Goal: Information Seeking & Learning: Learn about a topic

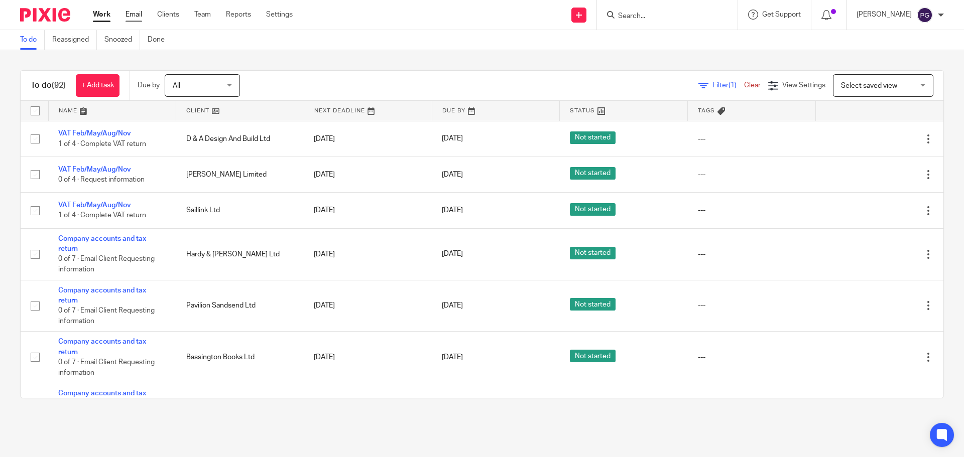
click at [133, 16] on link "Email" at bounding box center [134, 15] width 17 height 10
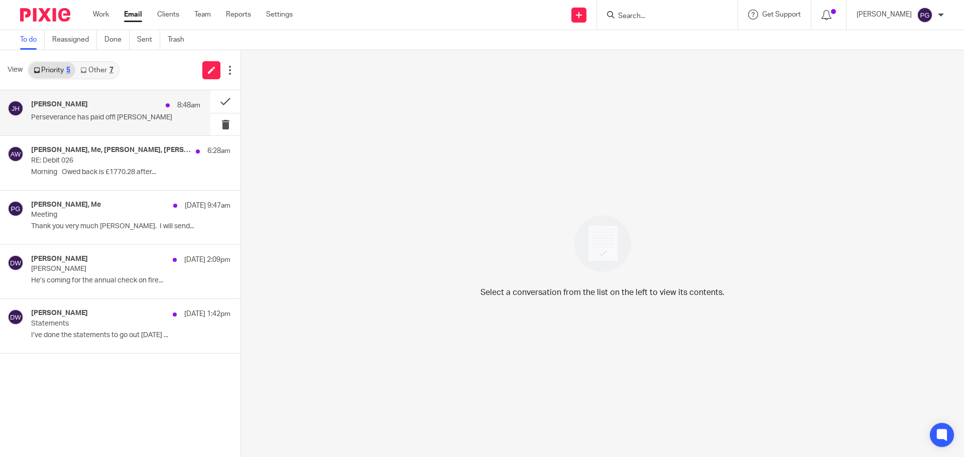
click at [96, 103] on div "Julie Hall 8:48am" at bounding box center [115, 105] width 169 height 10
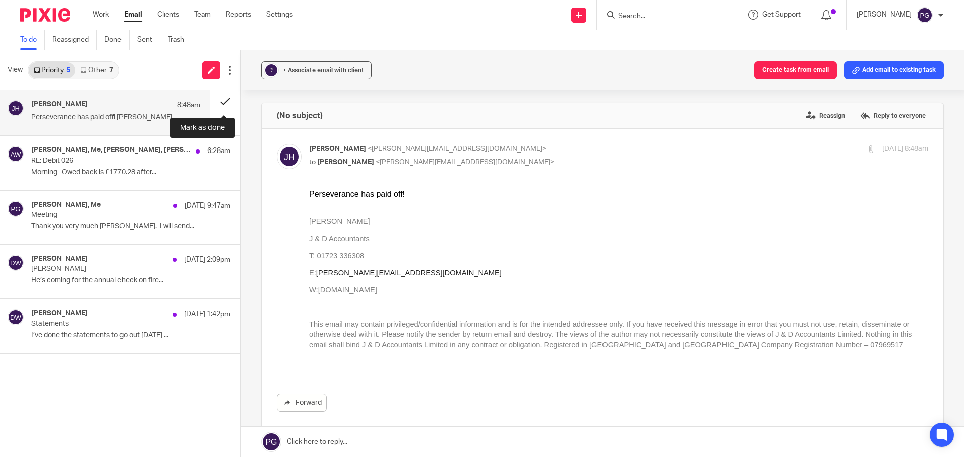
click at [223, 100] on button at bounding box center [225, 101] width 30 height 23
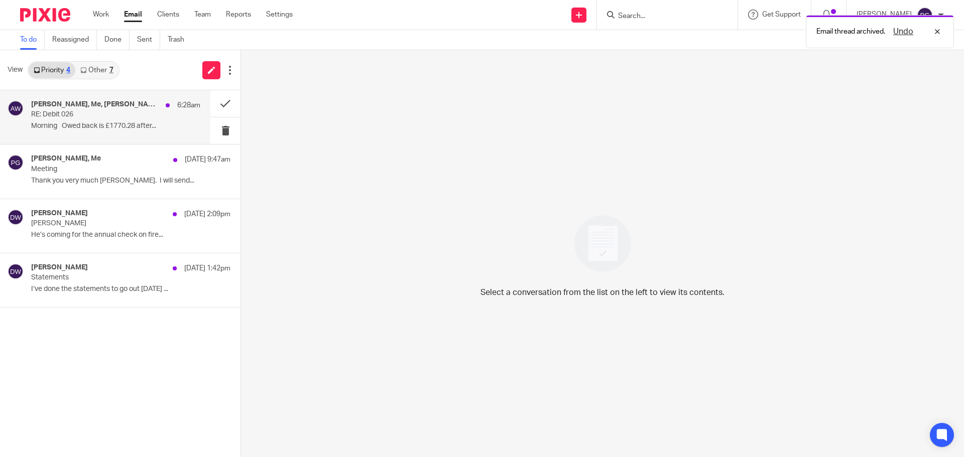
click at [132, 120] on div "Adrian Wilson, Me, Christopher Brett, Jack Drydale 6:28am RE: Debit 026 Morning…" at bounding box center [115, 117] width 169 height 34
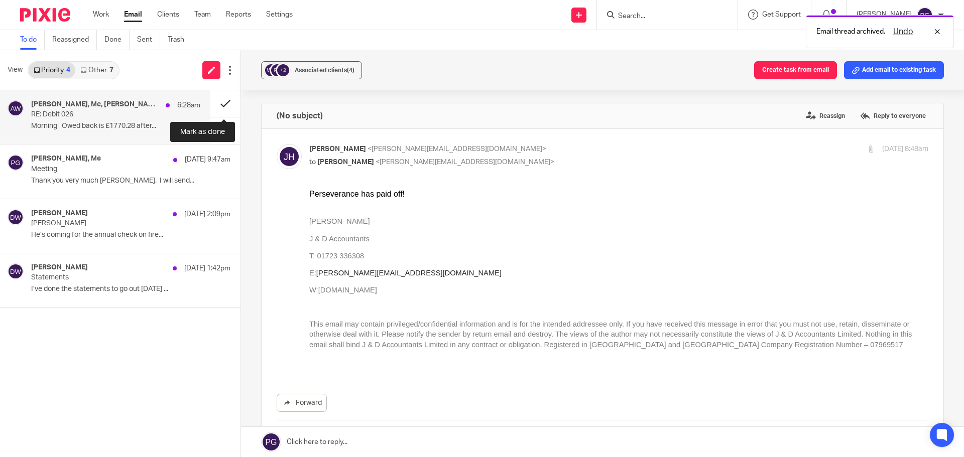
click at [223, 103] on button at bounding box center [225, 103] width 30 height 27
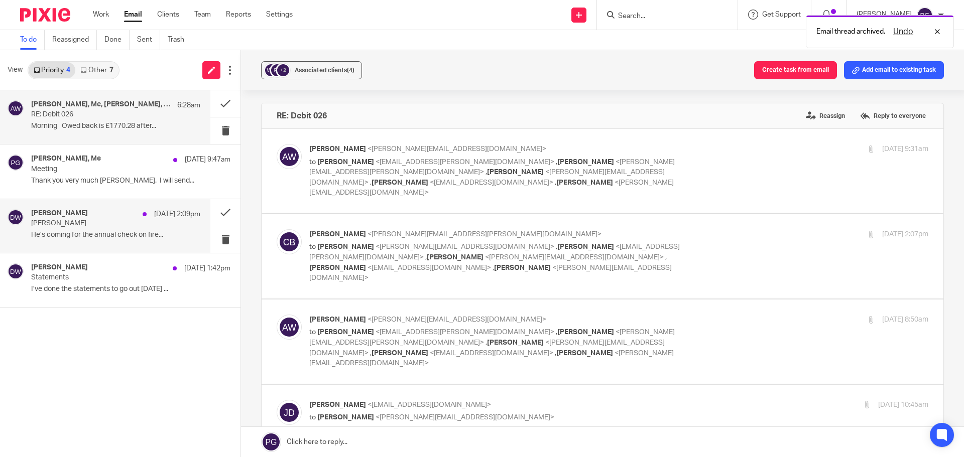
click at [111, 220] on section "Adrian Wilson, Me, Christopher Brett, Jack Drydale 6:28am RE: Debit 026 Morning…" at bounding box center [120, 198] width 240 height 217
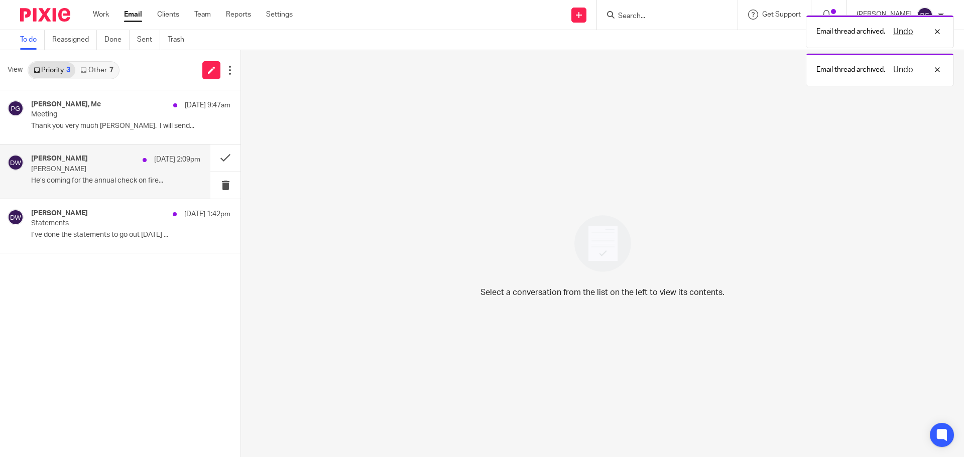
click at [111, 166] on p "Dave Grosse" at bounding box center [99, 169] width 136 height 9
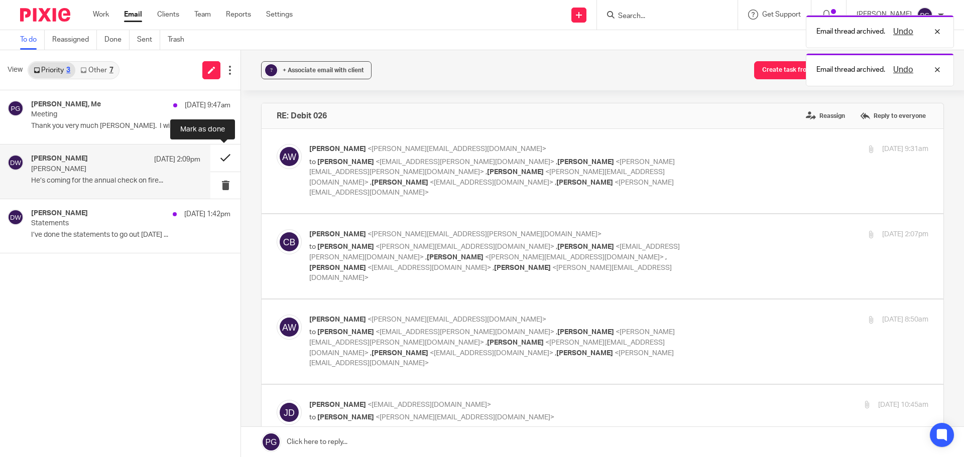
click at [225, 159] on button at bounding box center [225, 158] width 30 height 27
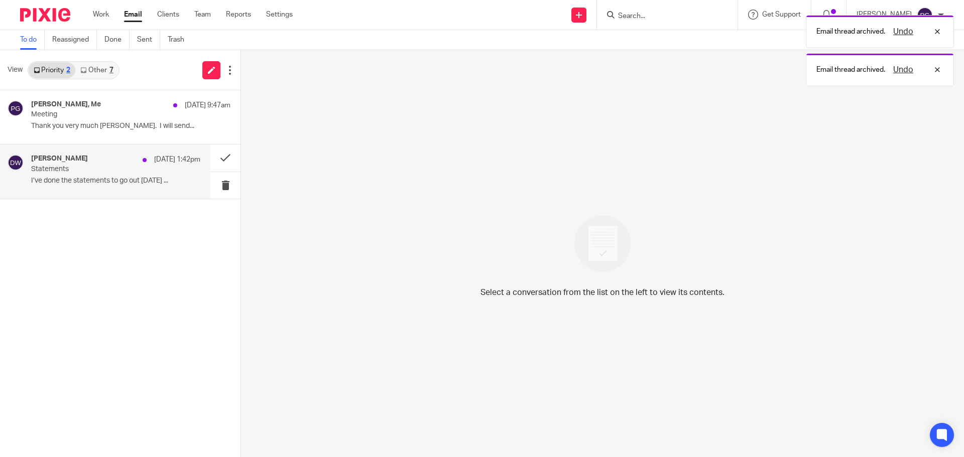
click at [132, 160] on div "Dominic Watkins 20 Sep 1:42pm" at bounding box center [115, 160] width 169 height 10
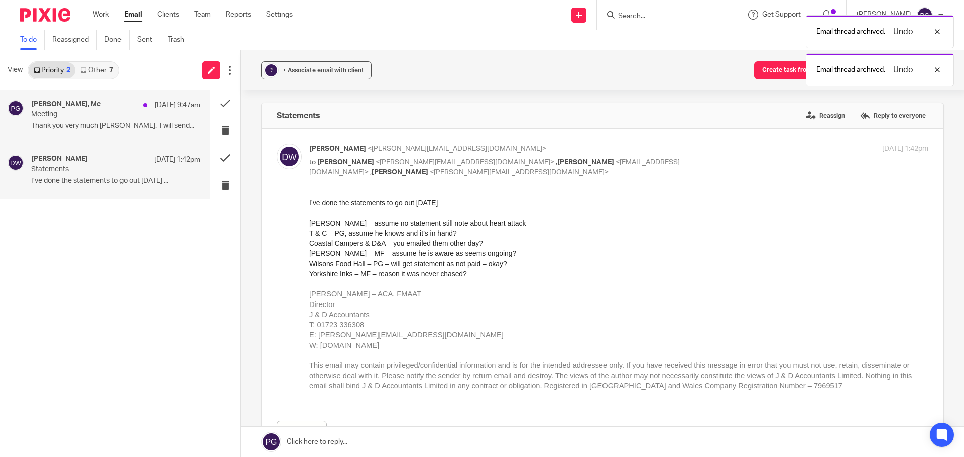
click at [106, 122] on div "veronica nelson, Me 21 Sep 9:47am Meeting Thank you very much Philip. I will se…" at bounding box center [115, 117] width 169 height 34
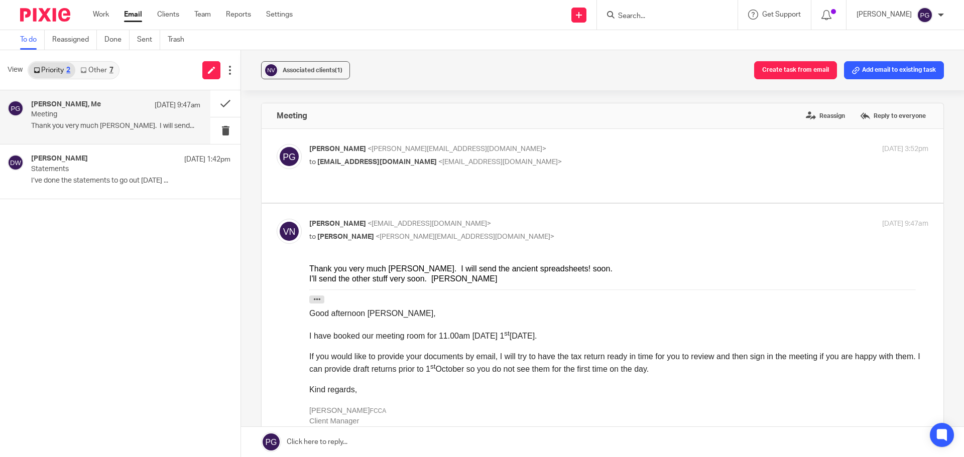
click at [111, 77] on link "Other 7" at bounding box center [96, 70] width 43 height 16
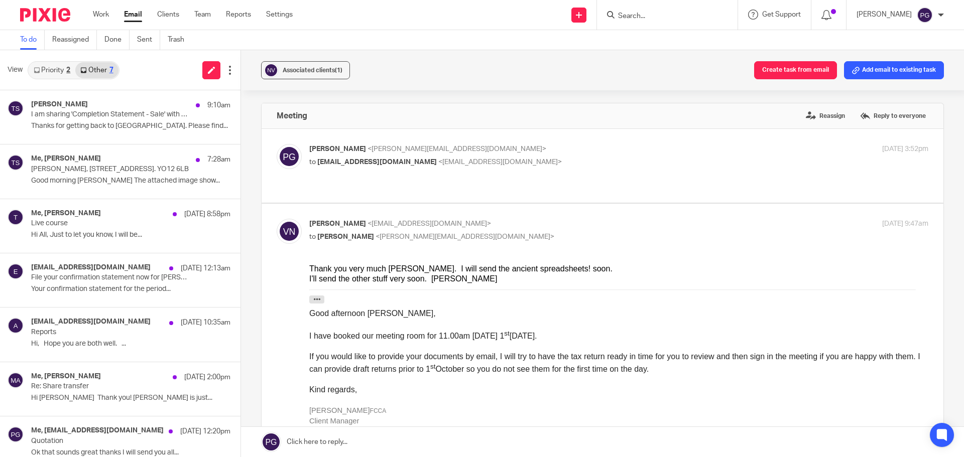
click at [70, 71] on div "2" at bounding box center [68, 70] width 4 height 7
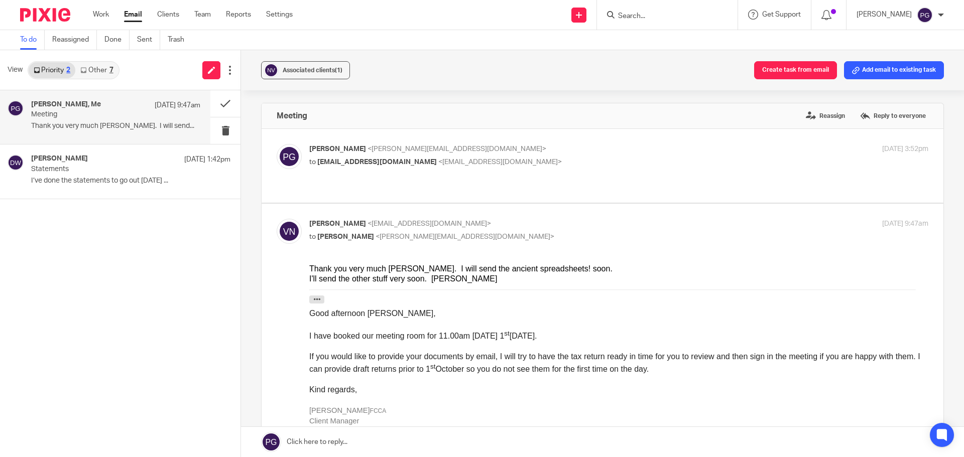
click at [81, 112] on p "Meeting" at bounding box center [99, 114] width 136 height 9
click at [228, 102] on button at bounding box center [225, 103] width 30 height 27
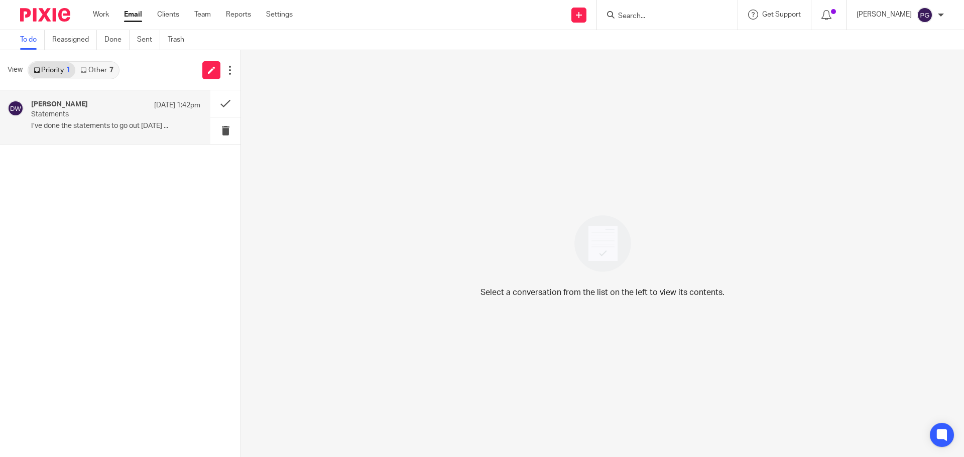
click at [97, 114] on p "Statements" at bounding box center [99, 114] width 136 height 9
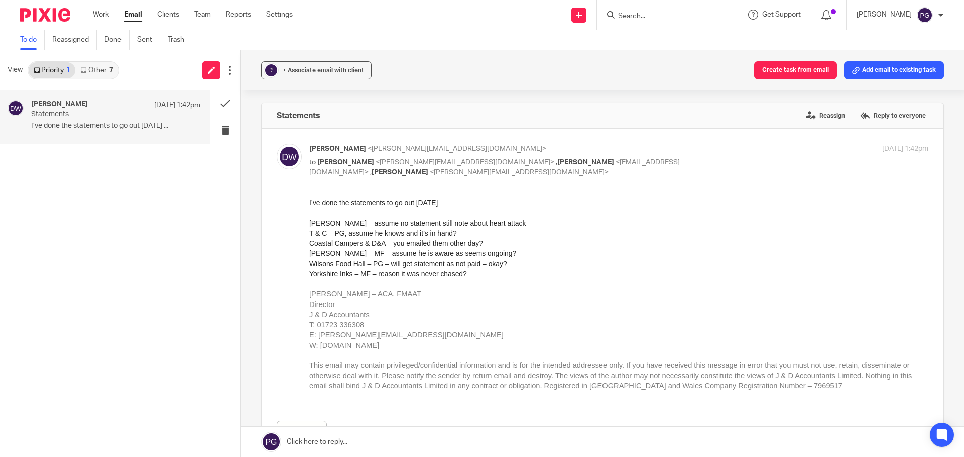
click at [129, 14] on link "Email" at bounding box center [133, 15] width 18 height 10
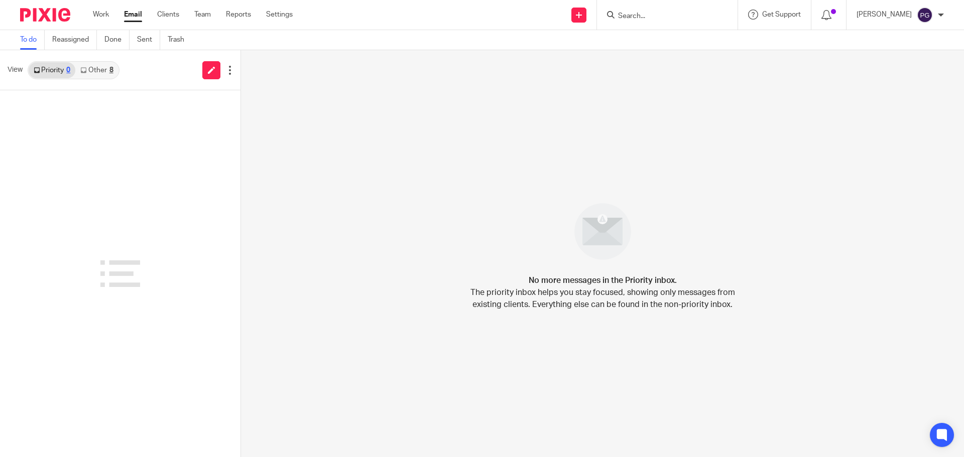
click at [102, 71] on link "Other 8" at bounding box center [96, 70] width 43 height 16
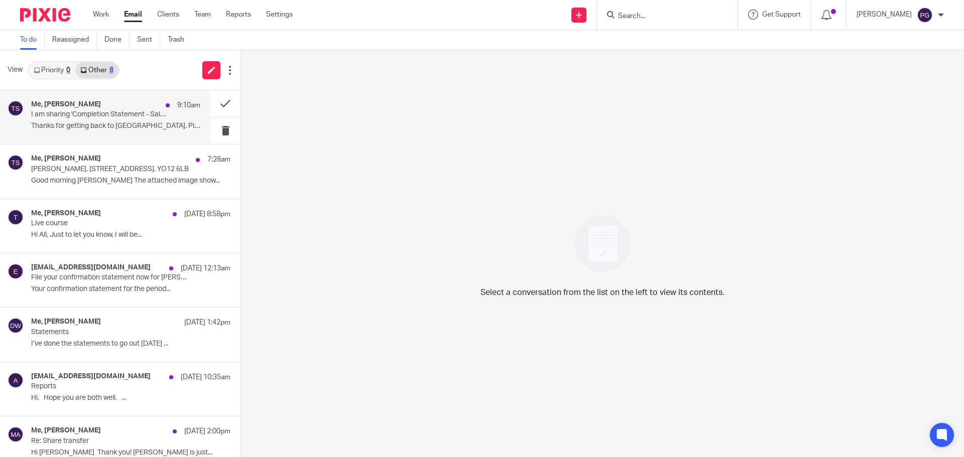
click at [109, 114] on p "I am sharing 'Completion Statement - Sale' with you" at bounding box center [99, 114] width 136 height 9
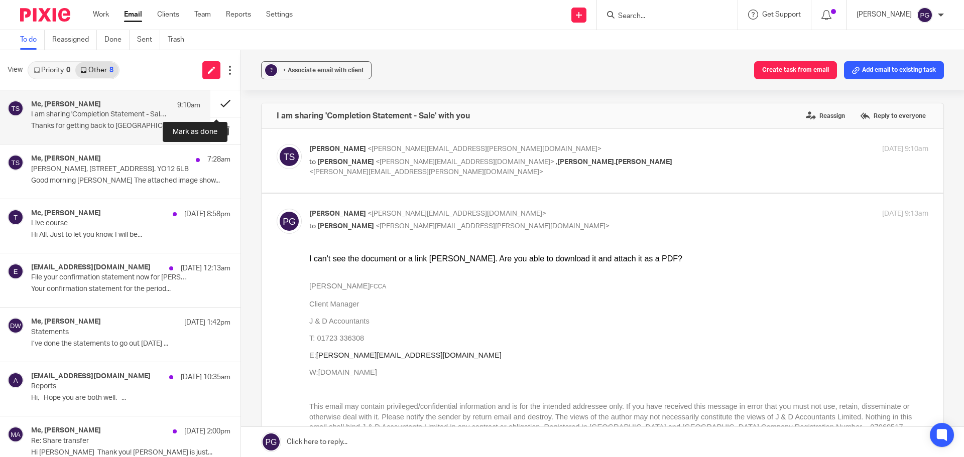
click at [219, 103] on button at bounding box center [225, 103] width 30 height 27
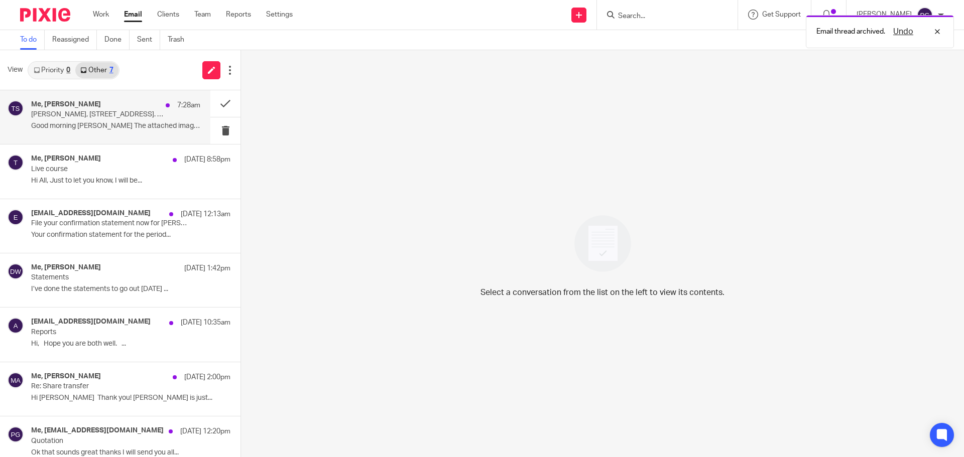
click at [135, 116] on p "Ann Sowersby, Flat 2, Givendale Court, Givendale Road. YO12 6LB" at bounding box center [99, 114] width 136 height 9
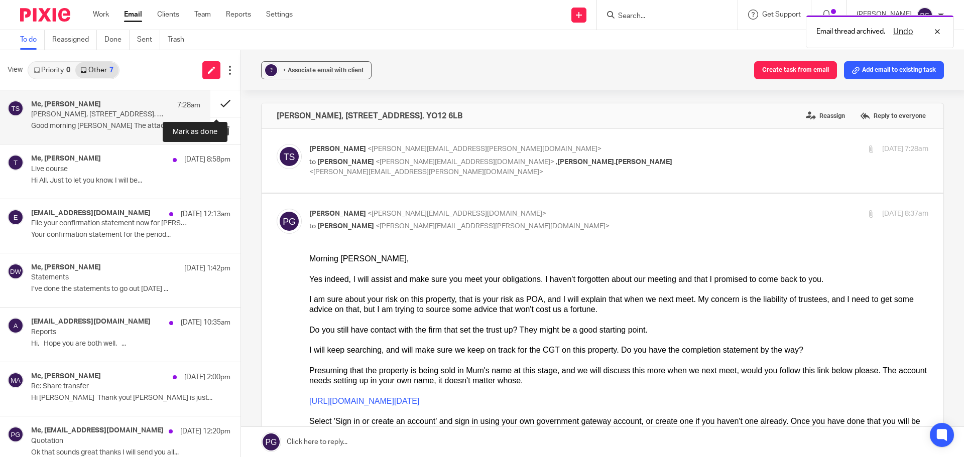
click at [217, 104] on button at bounding box center [225, 103] width 30 height 27
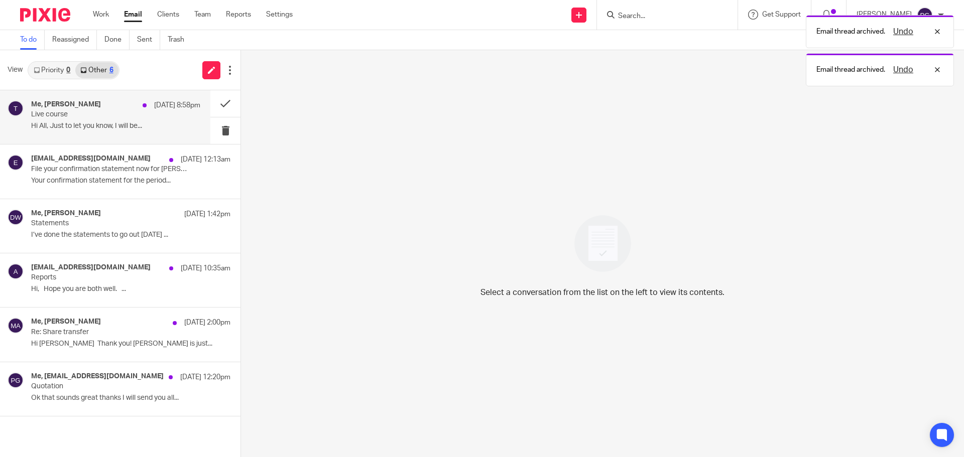
click at [109, 131] on p "Hi All, Just to let you know, I will be..." at bounding box center [115, 126] width 169 height 9
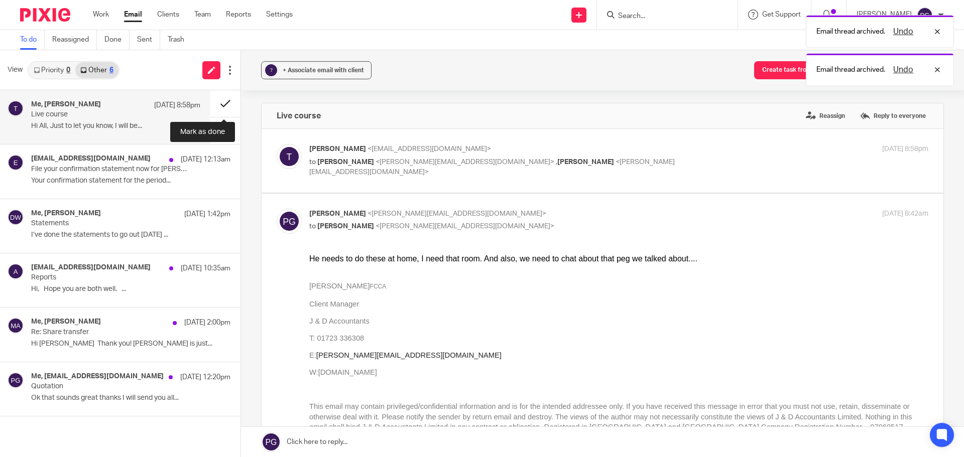
click at [229, 106] on button at bounding box center [225, 103] width 30 height 27
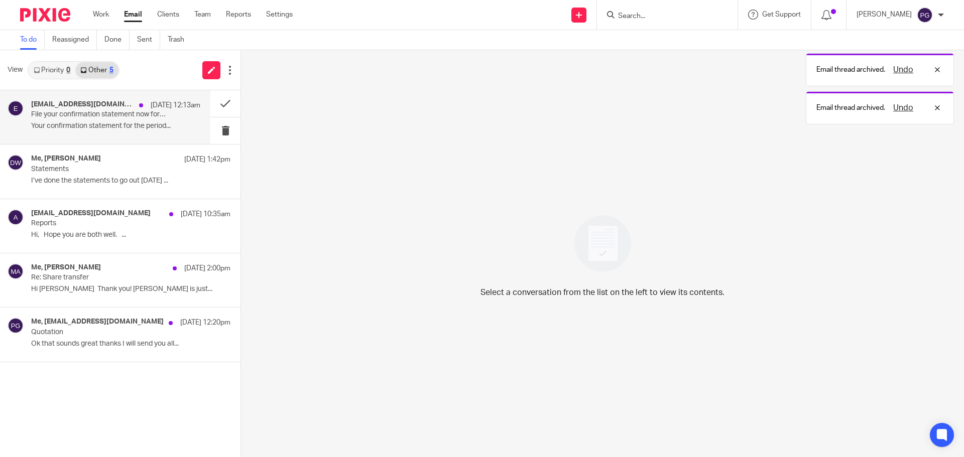
click at [122, 123] on p "Your confirmation statement for the period..." at bounding box center [115, 126] width 169 height 9
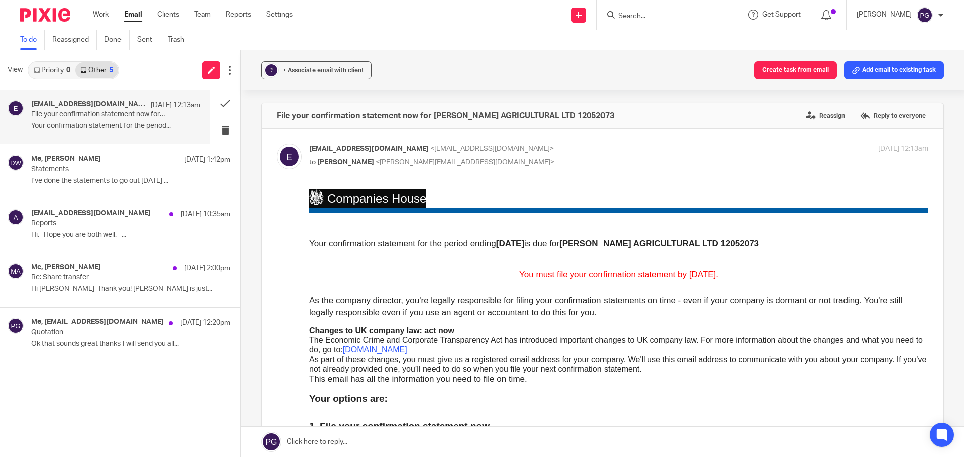
click at [662, 13] on input "Search" at bounding box center [662, 16] width 90 height 9
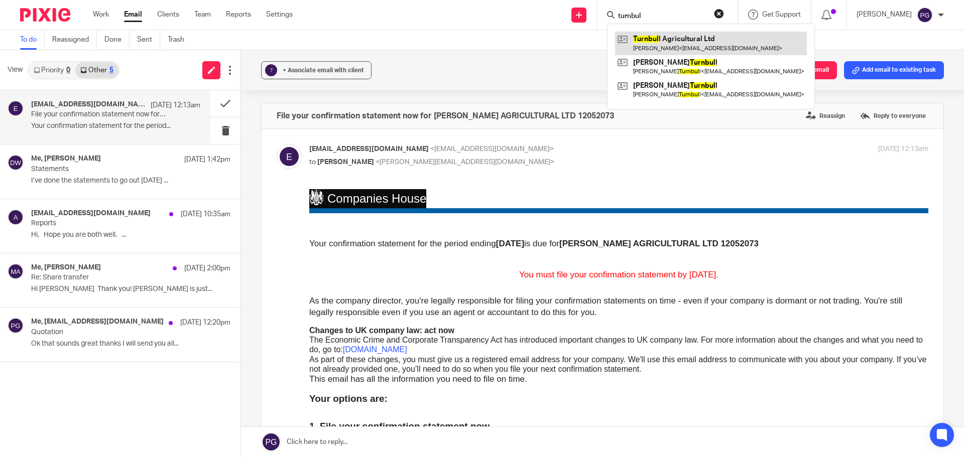
type input "turnbul"
click at [695, 42] on link at bounding box center [711, 43] width 192 height 23
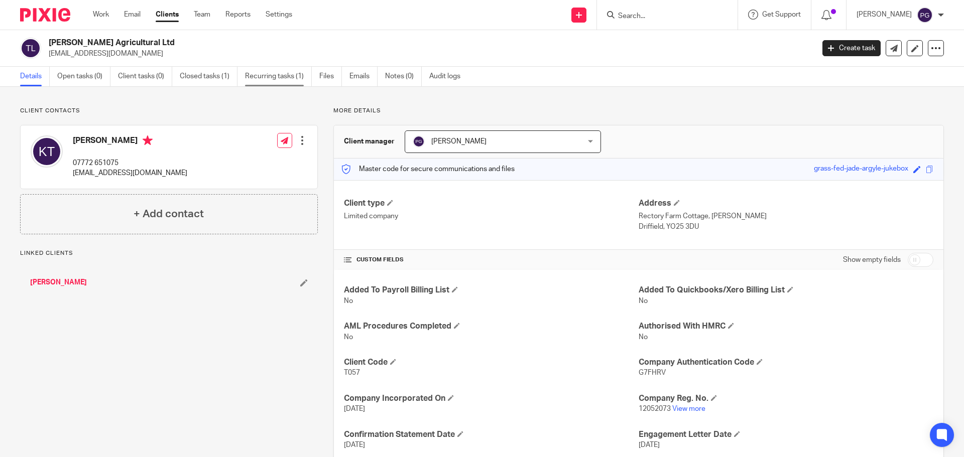
click at [269, 79] on link "Recurring tasks (1)" at bounding box center [278, 77] width 67 height 20
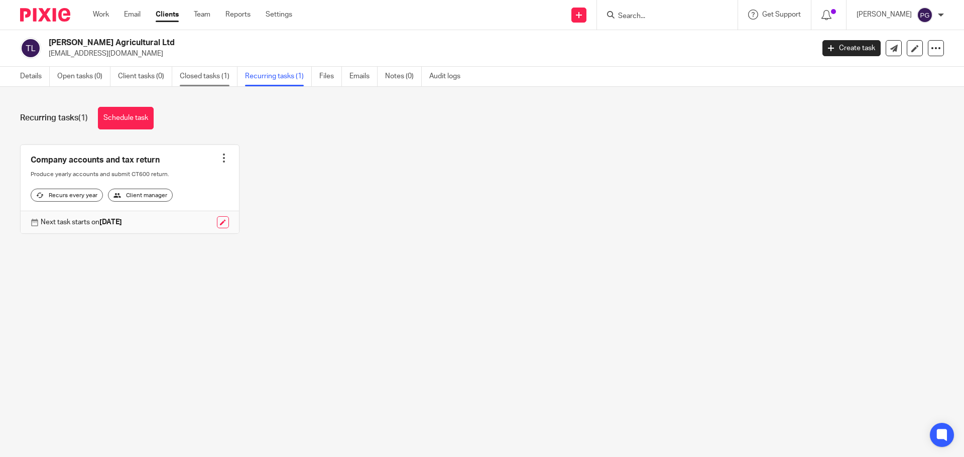
click at [208, 77] on link "Closed tasks (1)" at bounding box center [209, 77] width 58 height 20
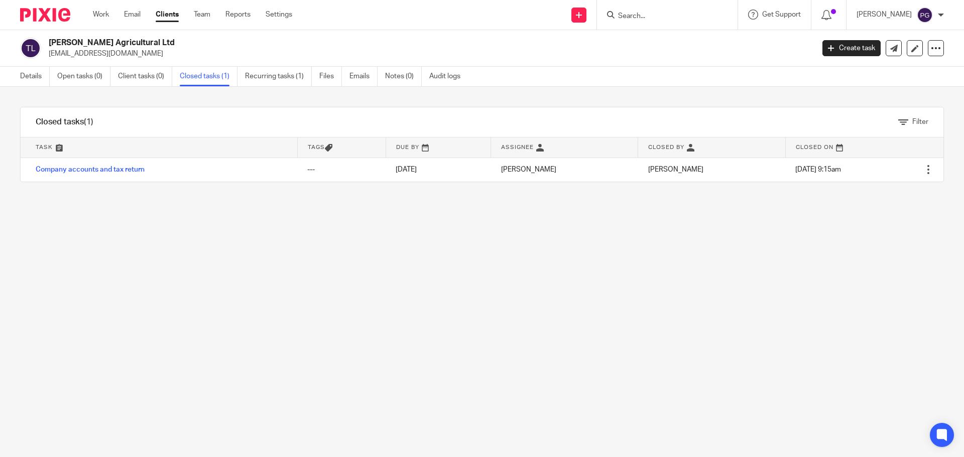
click at [19, 95] on div "Filter tasks Only show tasks matching all of these conditions 1 Task name Is Is…" at bounding box center [482, 272] width 964 height 371
drag, startPoint x: 12, startPoint y: 97, endPoint x: 940, endPoint y: 198, distance: 934.3
click at [940, 198] on div "Filter tasks Only show tasks matching all of these conditions 1 Task name Is Is…" at bounding box center [482, 272] width 964 height 371
click at [696, 13] on form at bounding box center [670, 15] width 107 height 13
click at [292, 69] on link "Recurring tasks (2)" at bounding box center [278, 77] width 67 height 20
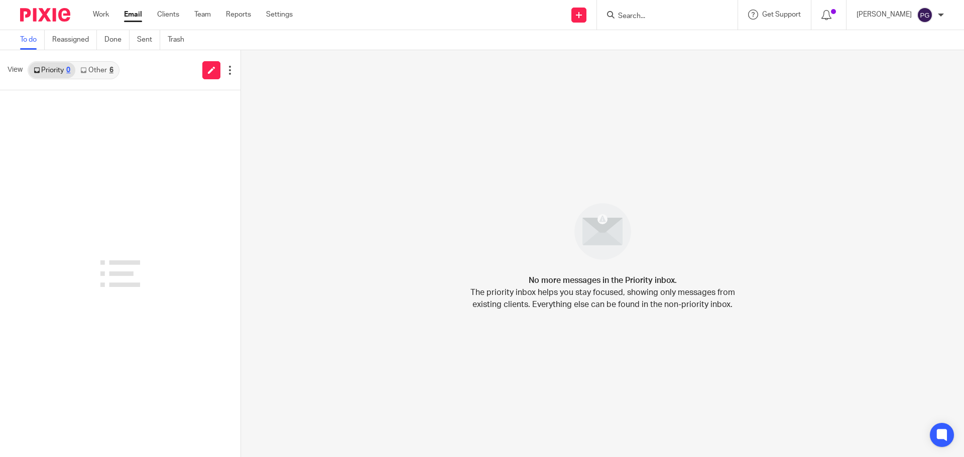
click at [94, 75] on link "Other 6" at bounding box center [96, 70] width 43 height 16
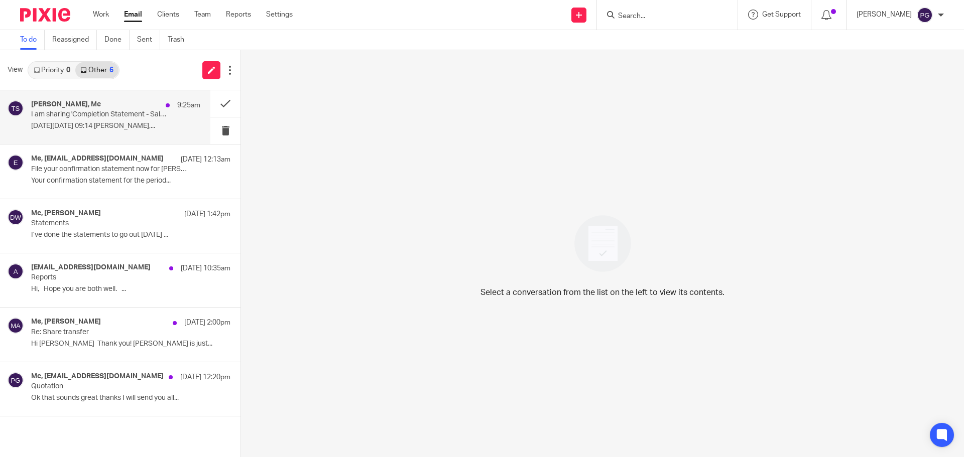
click at [81, 114] on p "I am sharing 'Completion Statement - Sale' with you" at bounding box center [99, 114] width 136 height 9
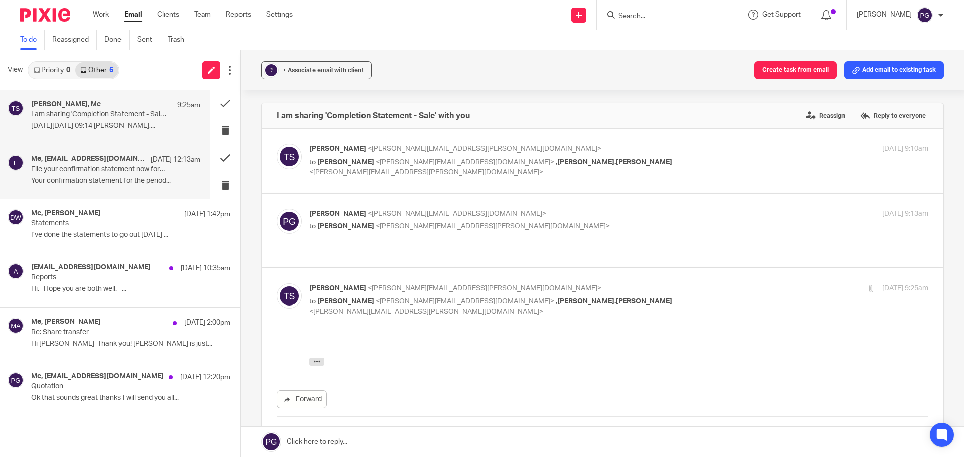
click at [81, 167] on p "File your confirmation statement now for TURNBULL AGRICULTURAL LTD 12052073" at bounding box center [99, 169] width 136 height 9
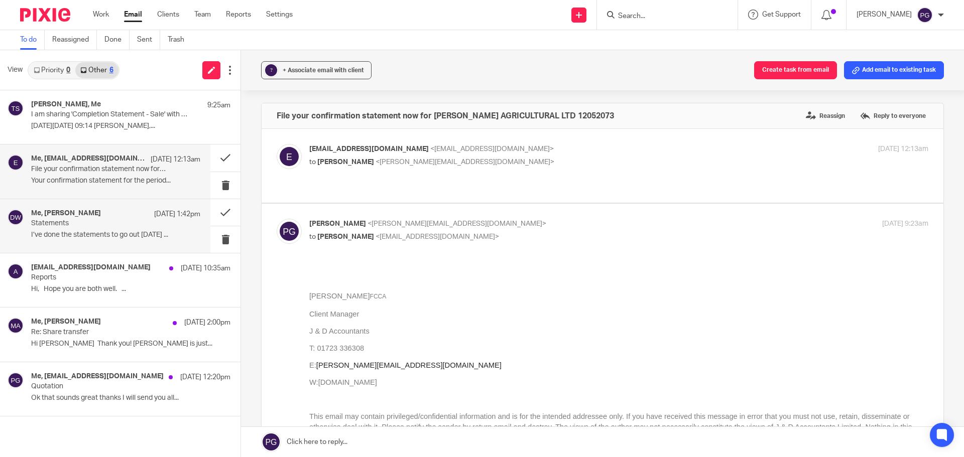
click at [108, 220] on p "Statements" at bounding box center [99, 223] width 136 height 9
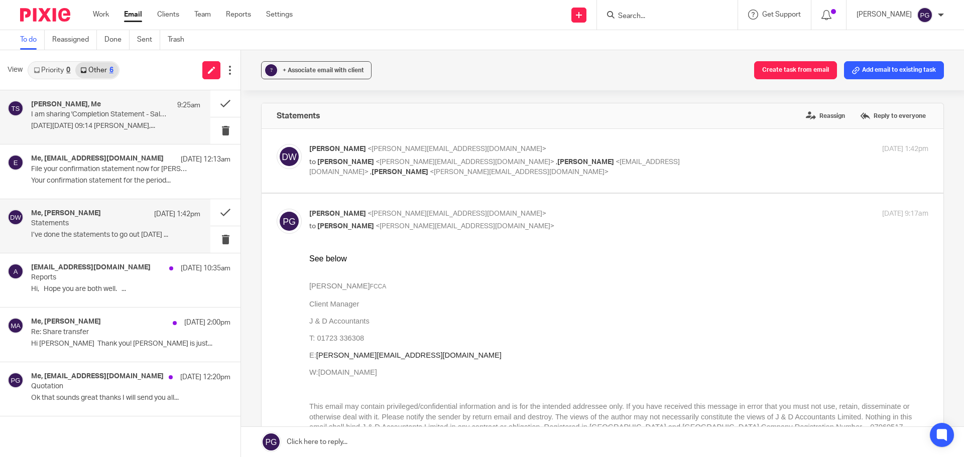
click at [107, 117] on p "I am sharing 'Completion Statement - Sale' with you" at bounding box center [99, 114] width 136 height 9
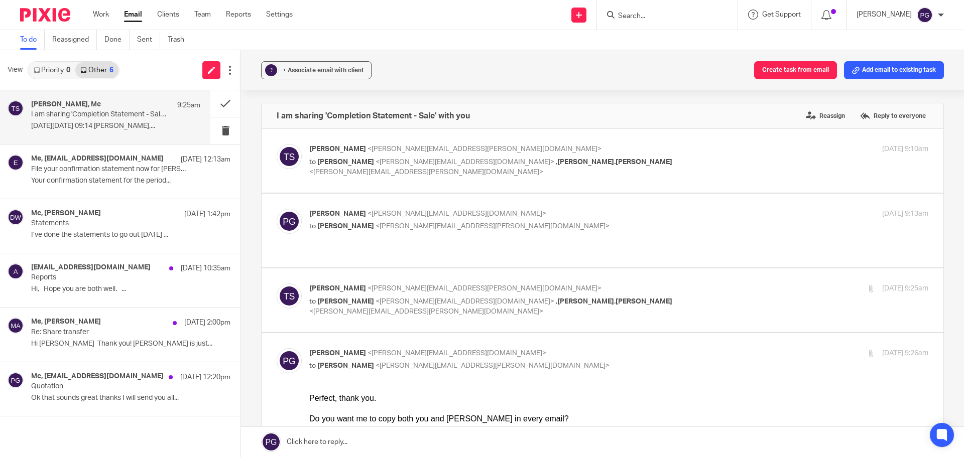
drag, startPoint x: 217, startPoint y: 104, endPoint x: 127, endPoint y: 104, distance: 89.9
click at [127, 104] on div "Tony Sowersby, Me 9:25am I am sharing 'Completion Statement - Sale' with you On…" at bounding box center [120, 117] width 240 height 54
click at [117, 234] on p "I’ve done the statements to go out today ..." at bounding box center [115, 235] width 169 height 9
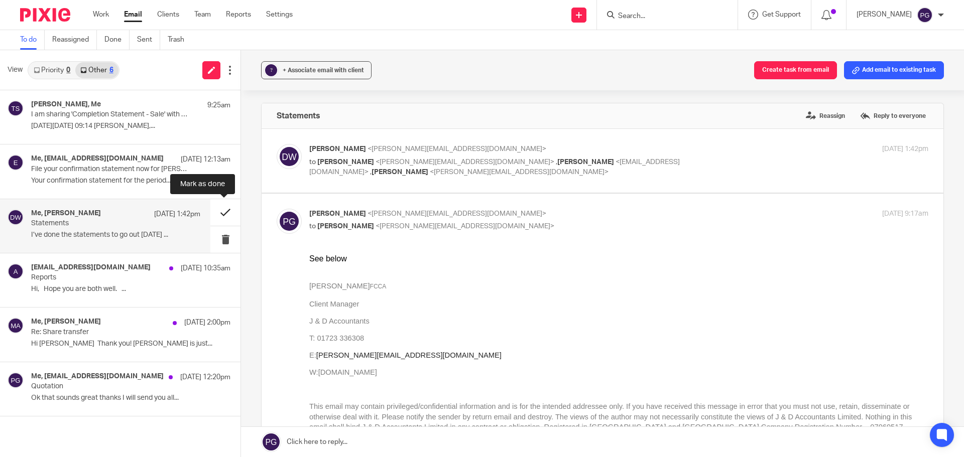
click at [236, 211] on button at bounding box center [225, 212] width 30 height 27
click at [229, 212] on button at bounding box center [225, 212] width 30 height 27
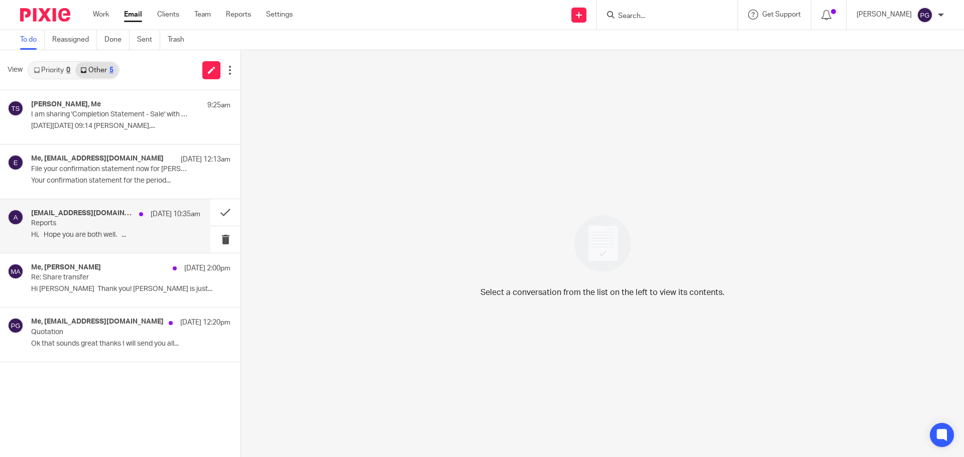
click at [62, 221] on p "Reports" at bounding box center [99, 223] width 136 height 9
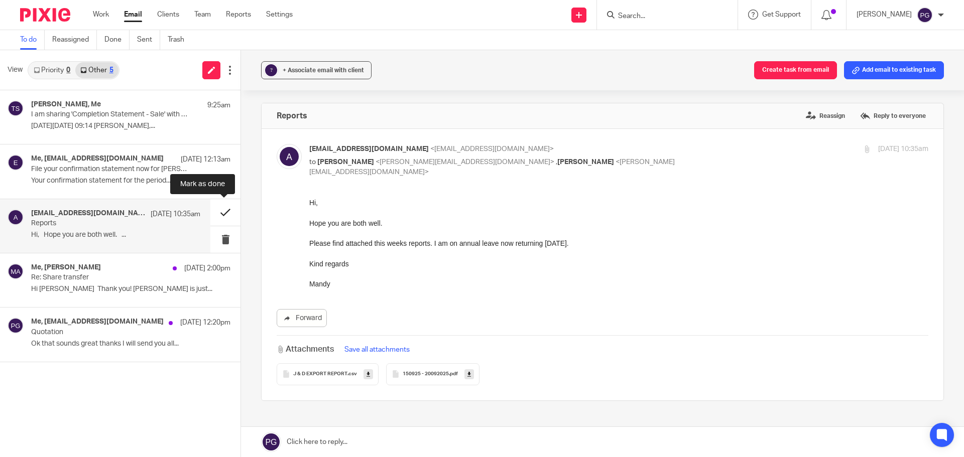
click at [217, 215] on button at bounding box center [225, 212] width 30 height 27
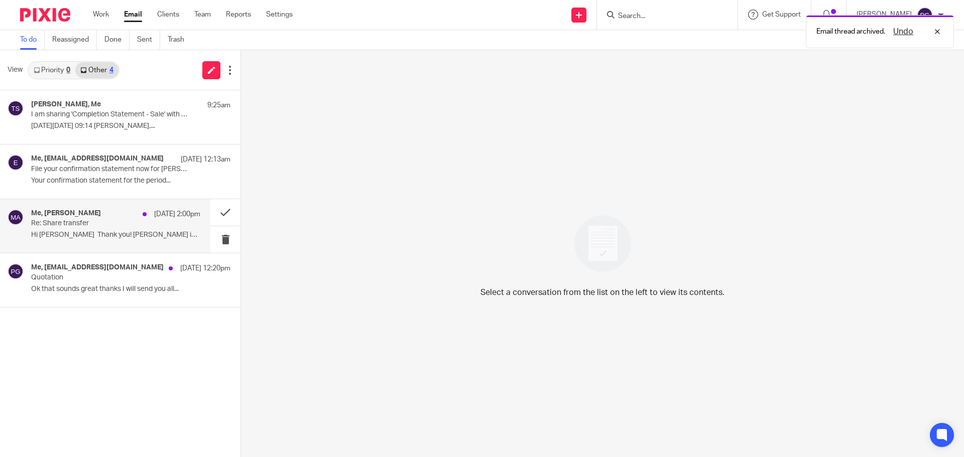
click at [80, 226] on p "Re: Share transfer" at bounding box center [99, 223] width 136 height 9
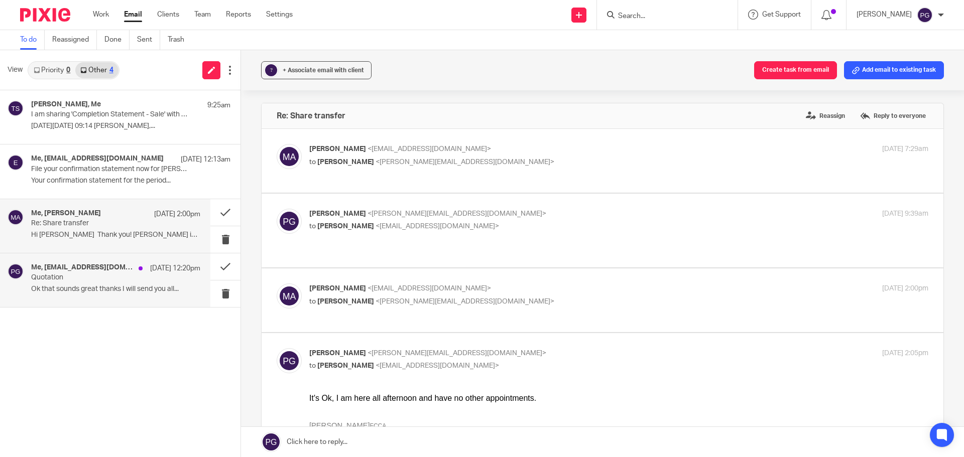
click at [91, 286] on p "Ok that sounds great thanks I will send you all..." at bounding box center [115, 289] width 169 height 9
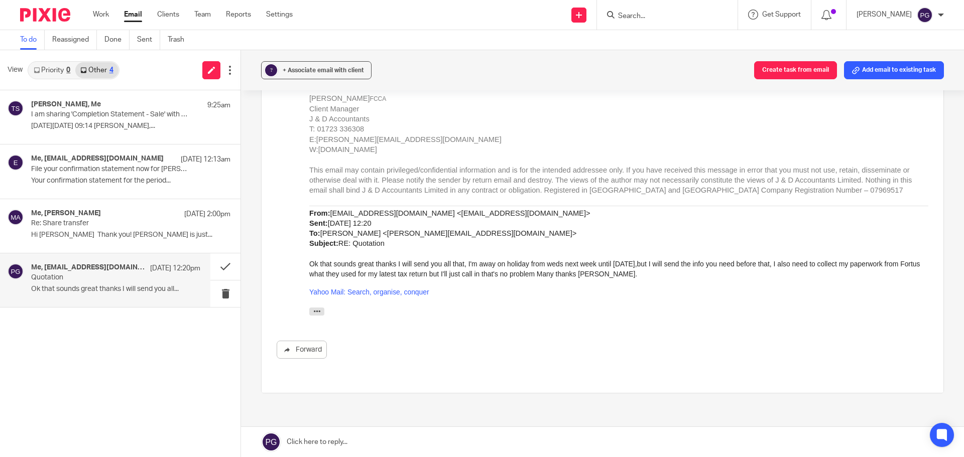
scroll to position [502, 0]
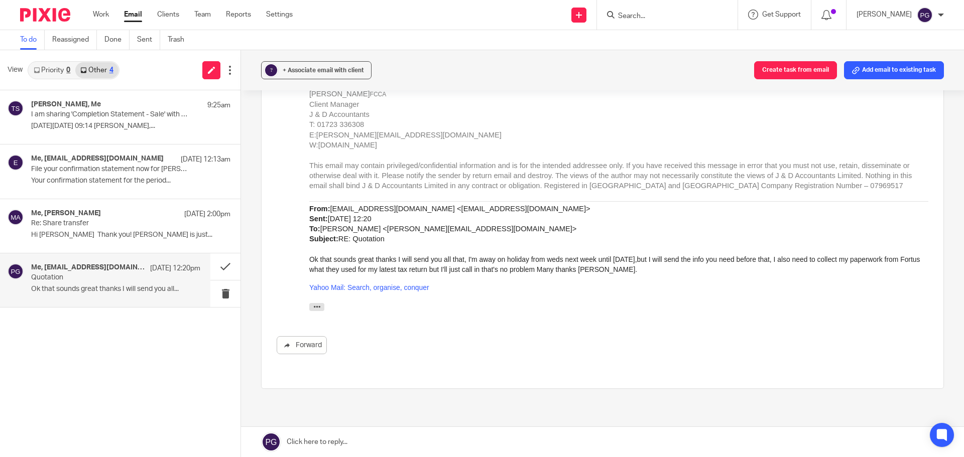
click at [75, 280] on p "Quotation" at bounding box center [99, 278] width 136 height 9
click at [227, 268] on button at bounding box center [225, 267] width 30 height 27
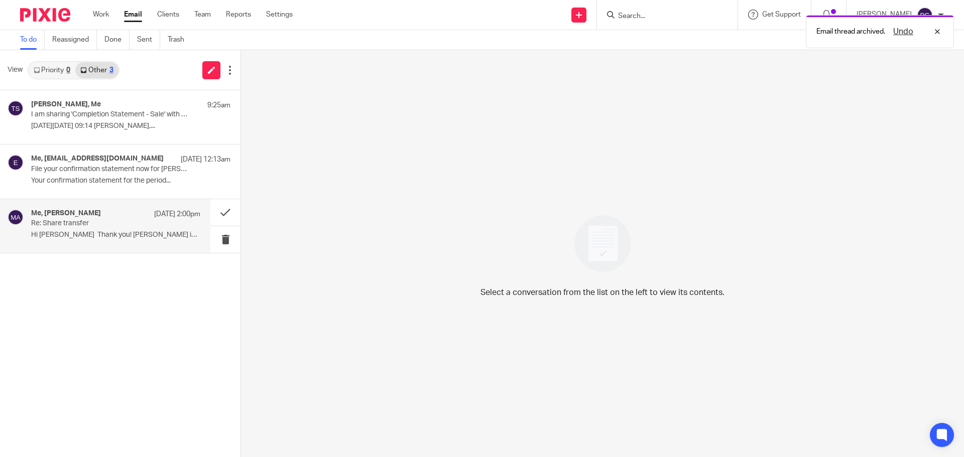
click at [101, 231] on div "Me, matisse allen 19 Sep 2:00pm Re: Share transfer Hi Philip Thank you! Nick is…" at bounding box center [115, 226] width 169 height 34
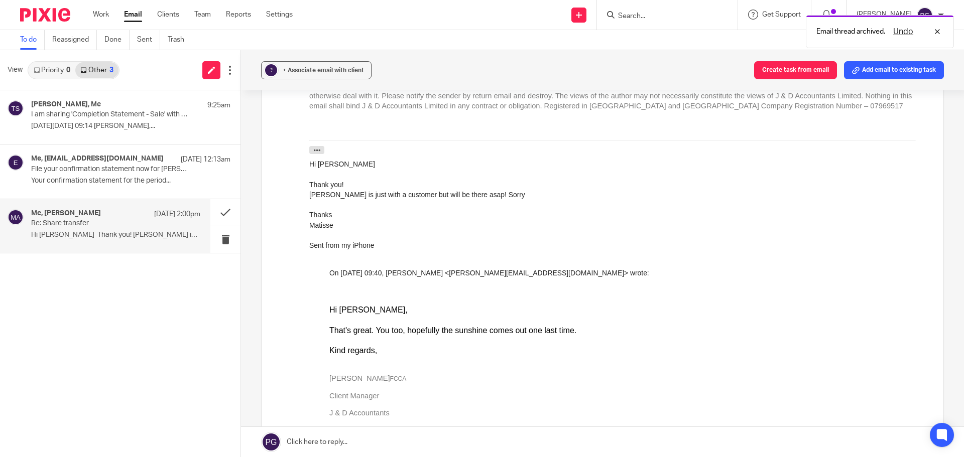
scroll to position [0, 0]
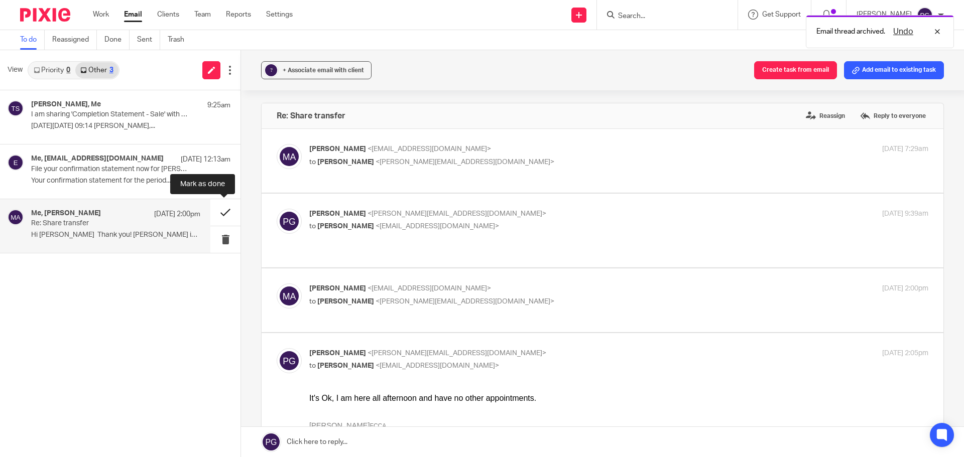
click at [218, 215] on button at bounding box center [225, 212] width 30 height 27
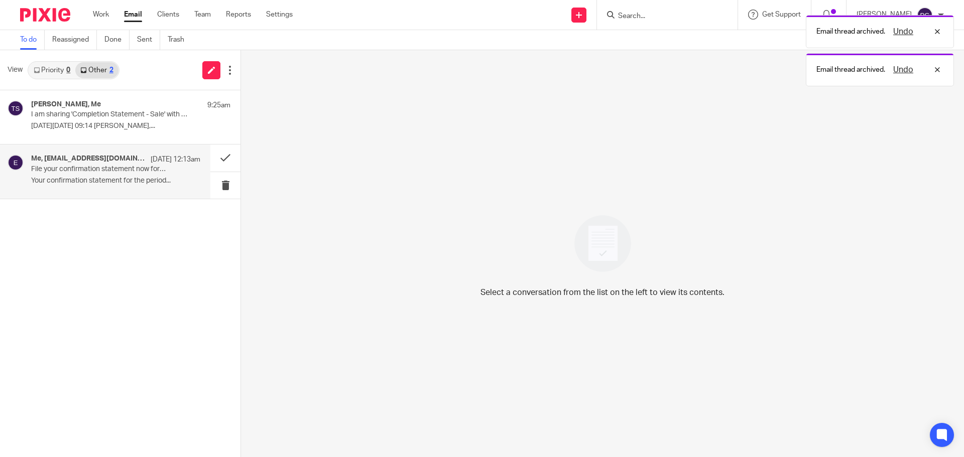
click at [127, 168] on p "File your confirmation statement now for TURNBULL AGRICULTURAL LTD 12052073" at bounding box center [99, 169] width 136 height 9
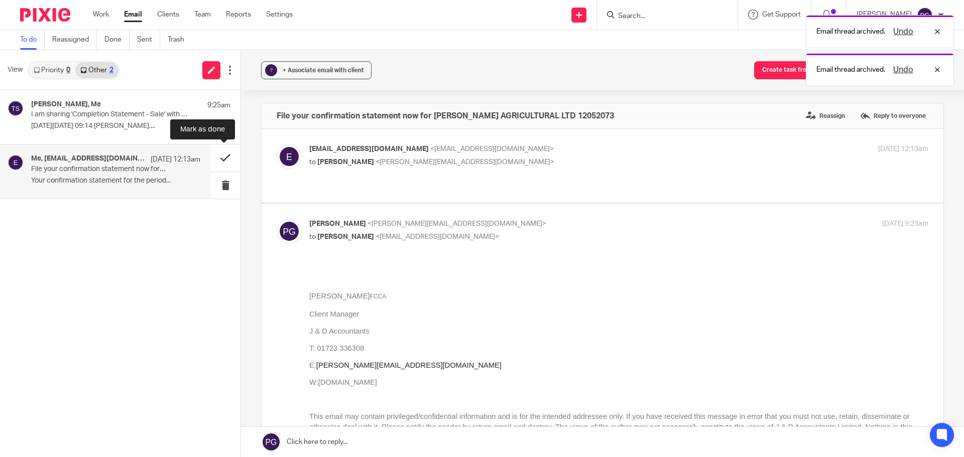
click at [222, 160] on button at bounding box center [225, 158] width 30 height 27
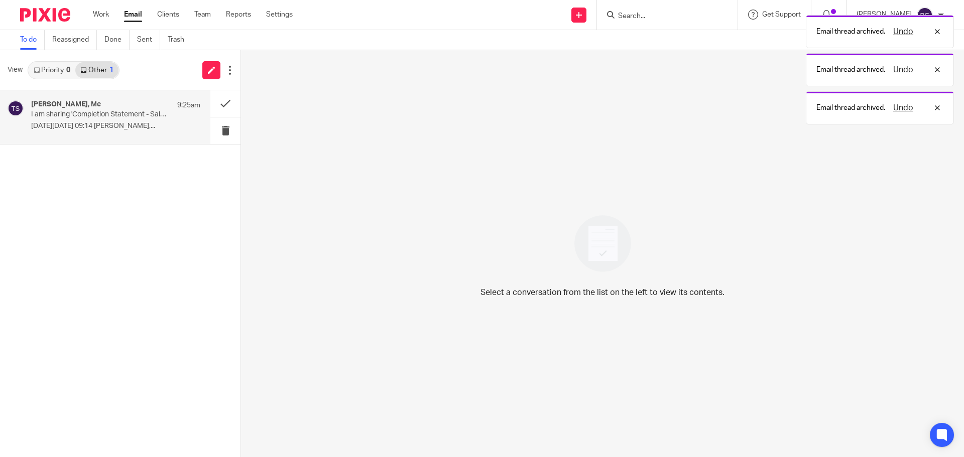
click at [83, 116] on p "I am sharing 'Completion Statement - Sale' with you" at bounding box center [99, 114] width 136 height 9
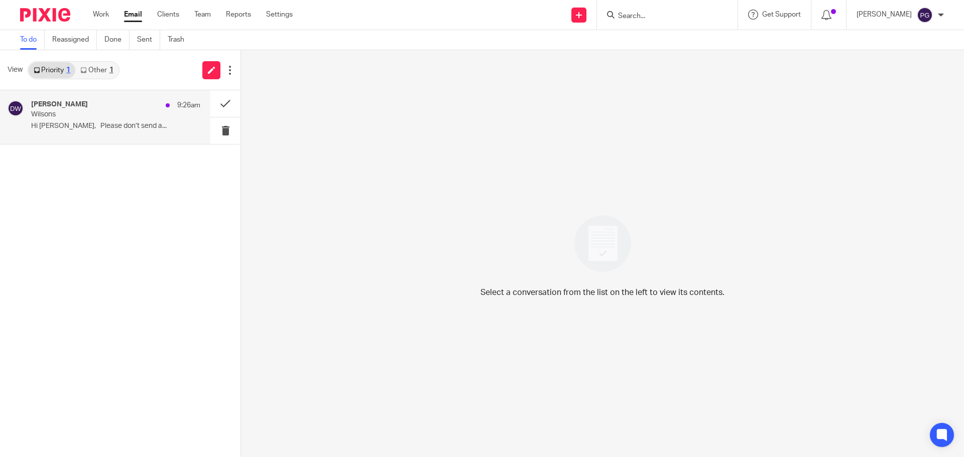
click at [104, 105] on div "Dominic Watkins 9:26am" at bounding box center [115, 105] width 169 height 10
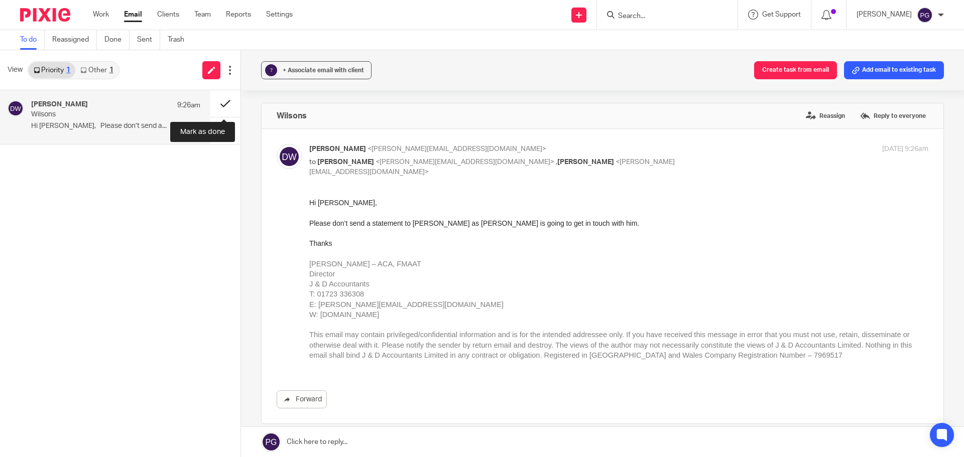
click at [227, 101] on button at bounding box center [225, 103] width 30 height 27
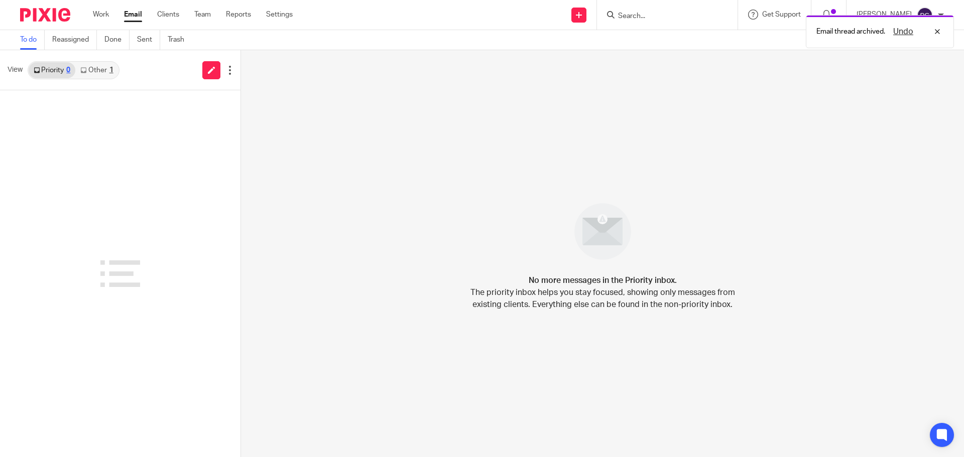
click at [96, 74] on link "Other 1" at bounding box center [96, 70] width 43 height 16
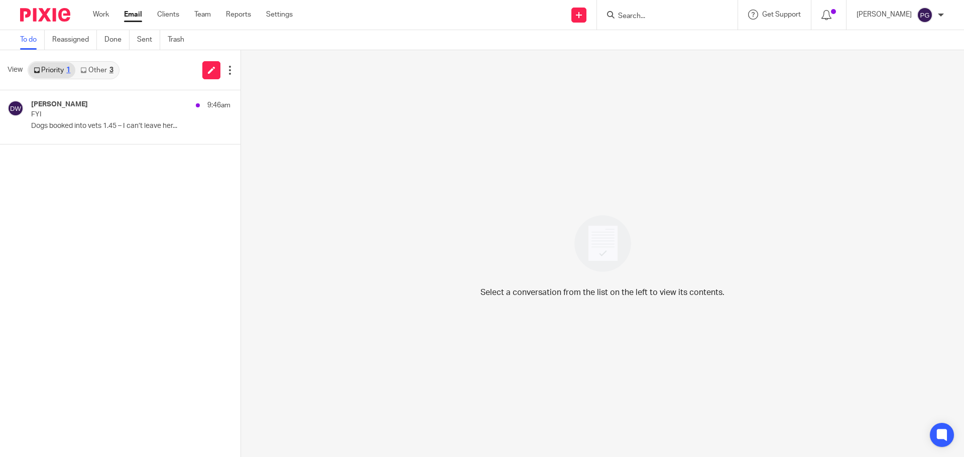
click at [102, 67] on link "Other 3" at bounding box center [96, 70] width 43 height 16
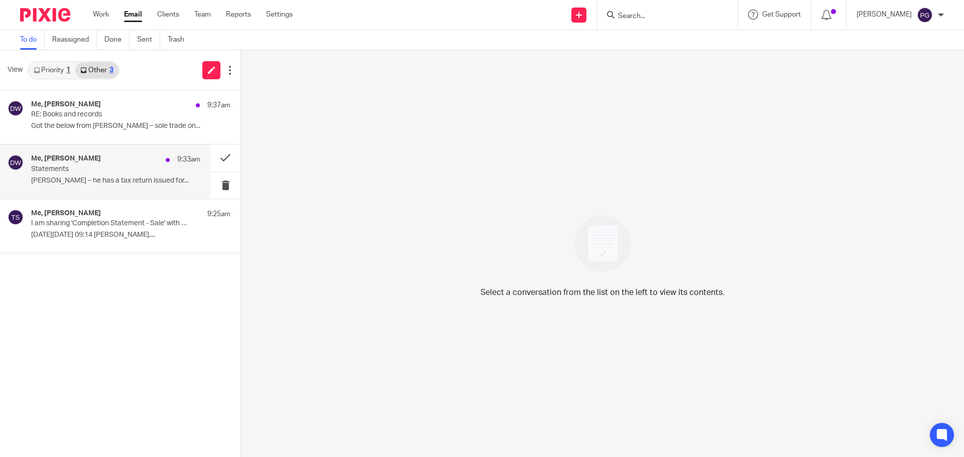
click at [106, 163] on div "Me, [PERSON_NAME] 9:33am" at bounding box center [115, 160] width 169 height 10
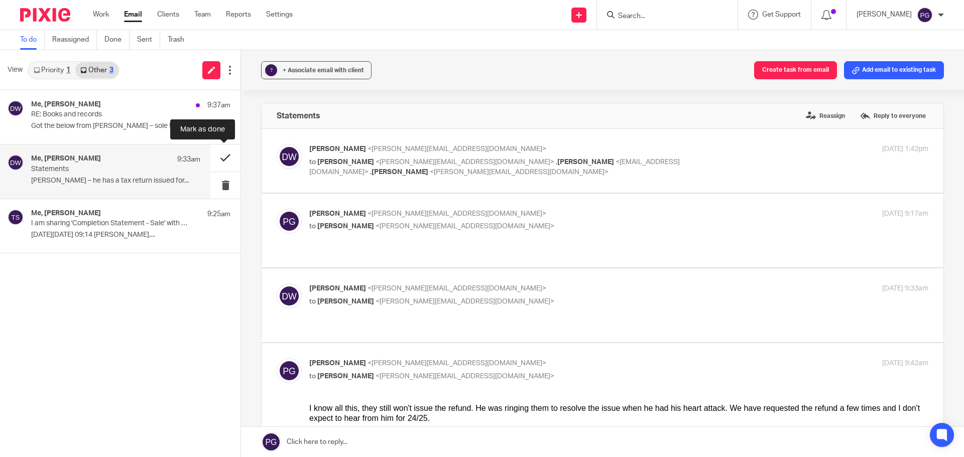
click at [223, 158] on button at bounding box center [225, 158] width 30 height 27
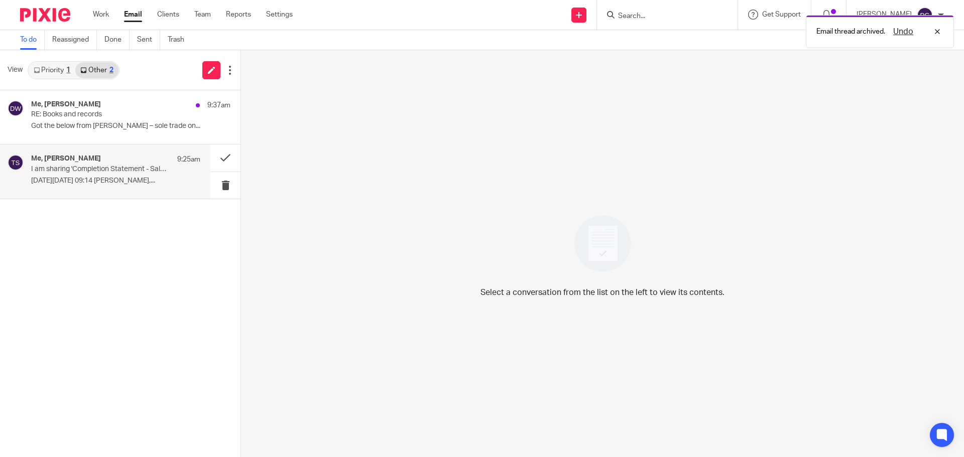
click at [102, 175] on div "Me, [PERSON_NAME] 9:25am I am sharing 'Completion Statement - Sale' with you [D…" at bounding box center [115, 172] width 169 height 34
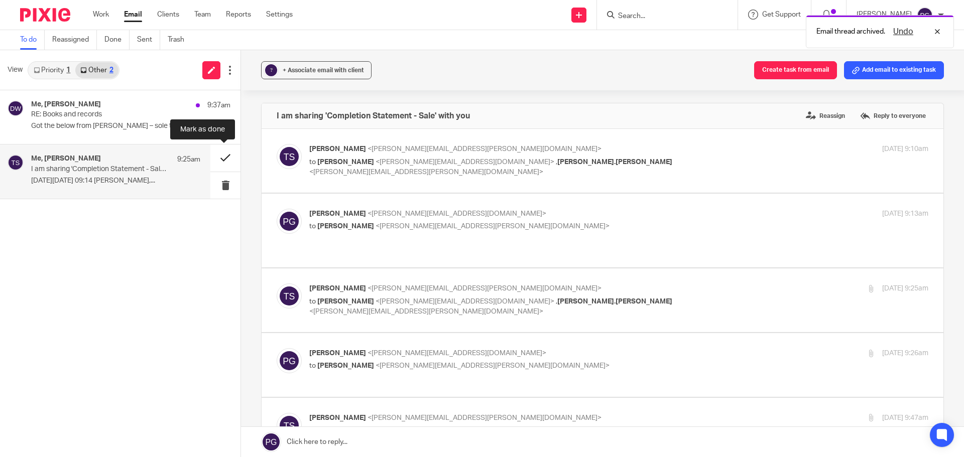
click at [221, 159] on button at bounding box center [225, 158] width 30 height 27
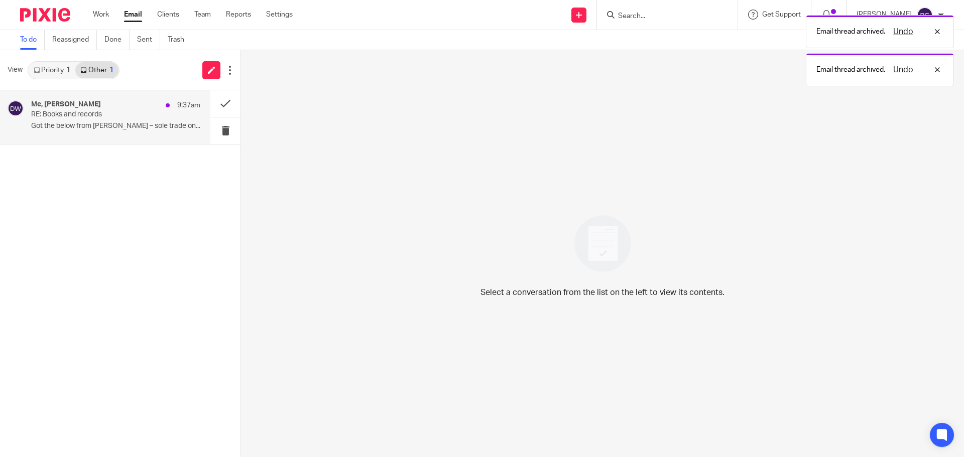
click at [128, 101] on div "Me, Dominic Watkins 9:37am" at bounding box center [115, 105] width 169 height 10
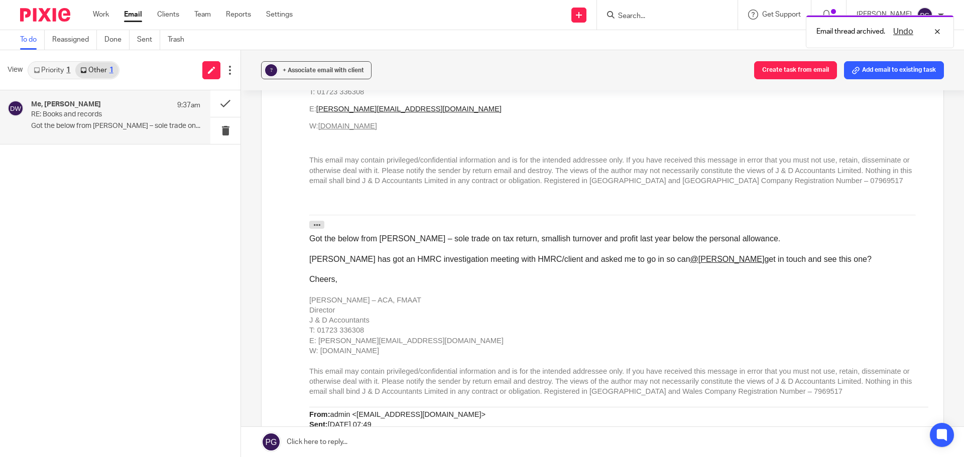
scroll to position [301, 0]
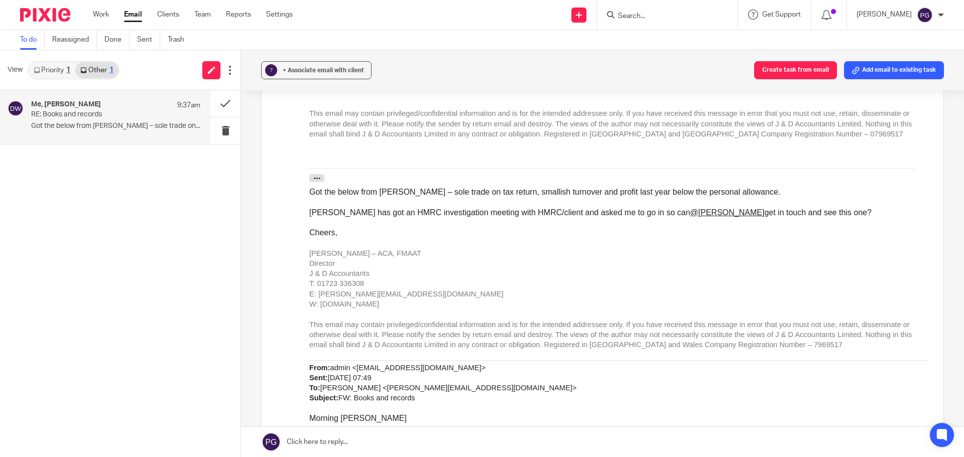
click at [136, 19] on link "Email" at bounding box center [133, 15] width 18 height 10
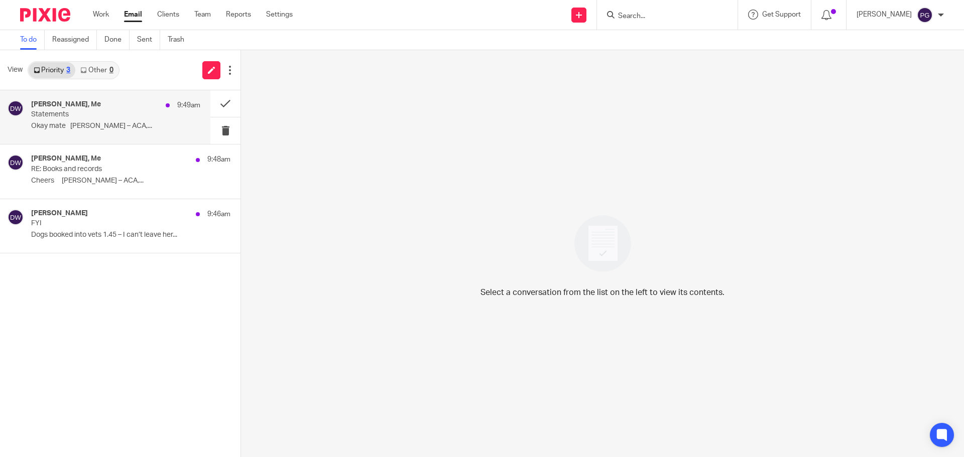
click at [82, 110] on p "Statements" at bounding box center [99, 114] width 136 height 9
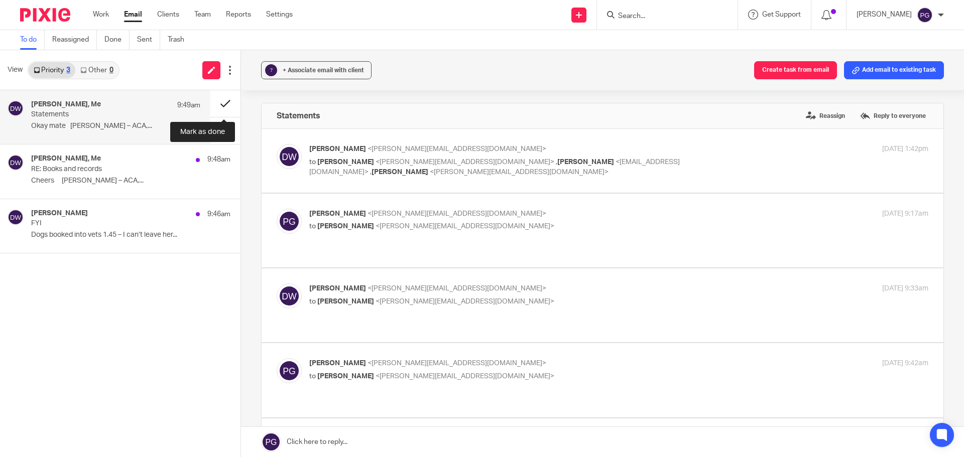
click at [216, 103] on button at bounding box center [225, 103] width 30 height 27
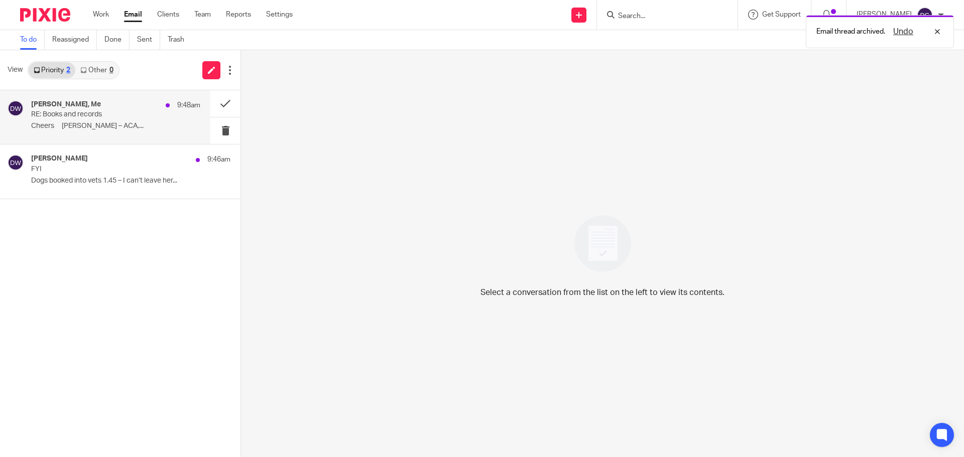
click at [86, 124] on p "Cheers [PERSON_NAME] – ACA,..." at bounding box center [115, 126] width 169 height 9
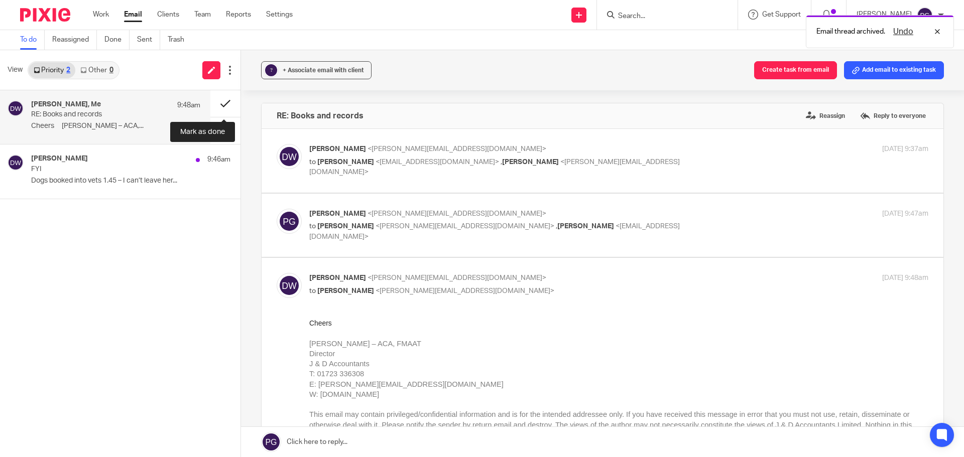
click at [223, 102] on button at bounding box center [225, 103] width 30 height 27
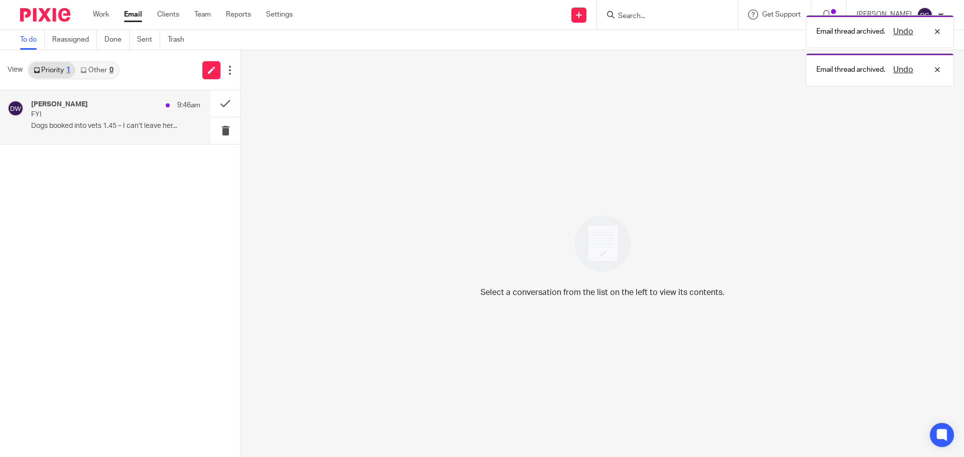
click at [113, 117] on p "FYI" at bounding box center [99, 114] width 136 height 9
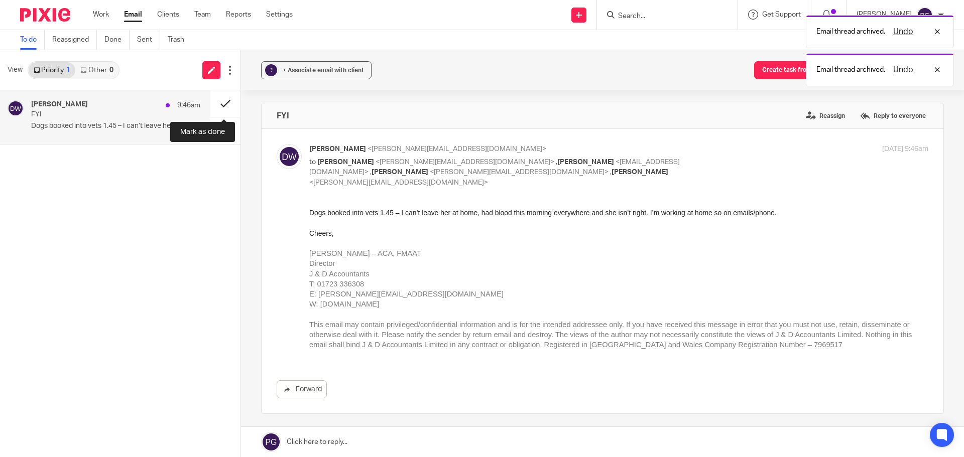
click at [221, 105] on button at bounding box center [225, 103] width 30 height 27
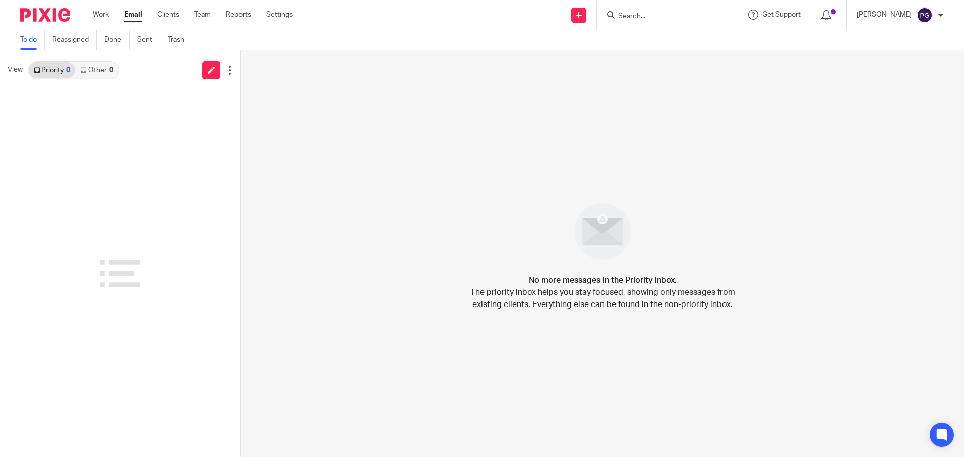
click at [660, 10] on form at bounding box center [670, 15] width 107 height 13
click at [658, 23] on div at bounding box center [667, 15] width 141 height 30
click at [656, 16] on input "Search" at bounding box center [662, 16] width 90 height 9
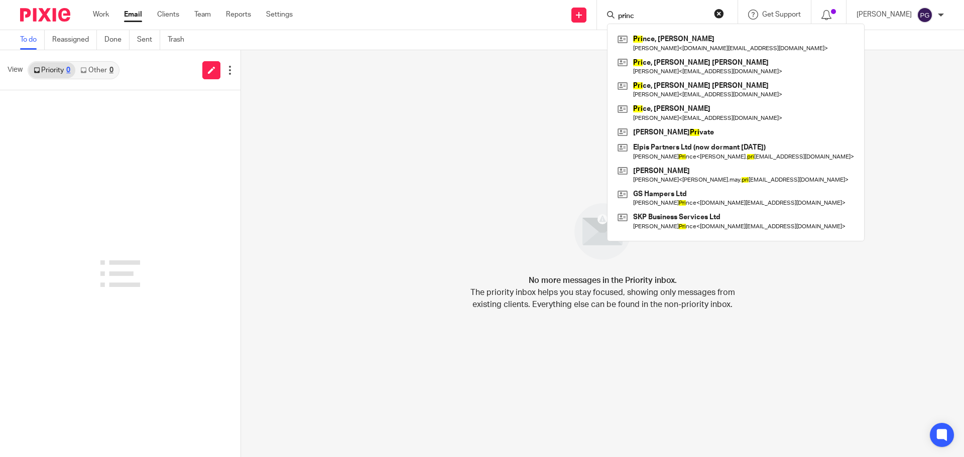
type input "prince"
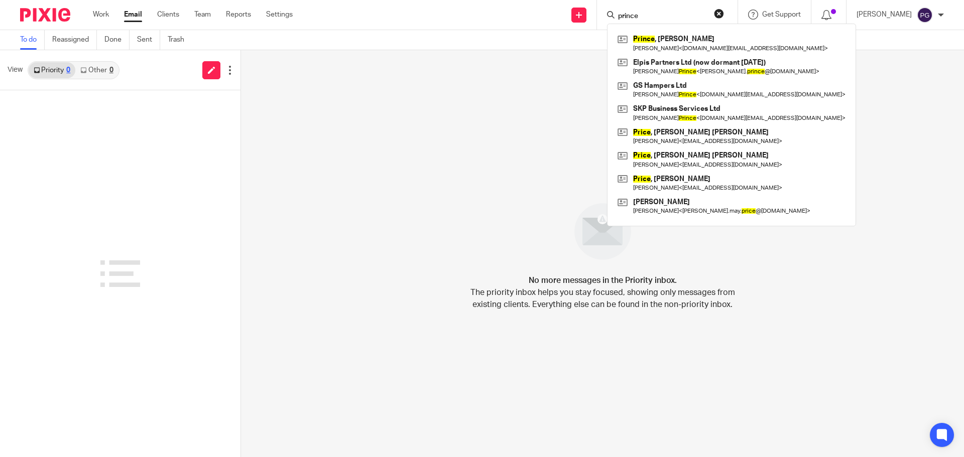
drag, startPoint x: 667, startPoint y: 15, endPoint x: 511, endPoint y: 24, distance: 155.9
click at [511, 24] on div "Send new email Create task Add client prince [PERSON_NAME] [PERSON_NAME] < [DOM…" at bounding box center [636, 15] width 656 height 30
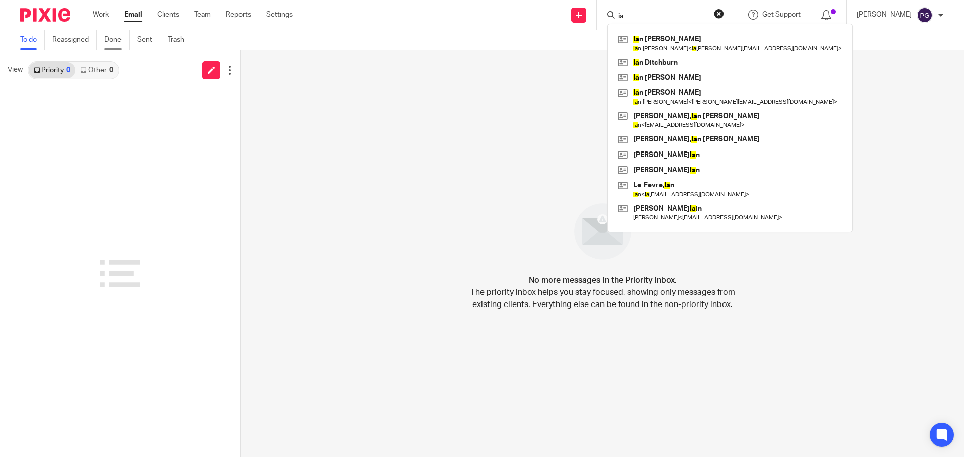
type input "i"
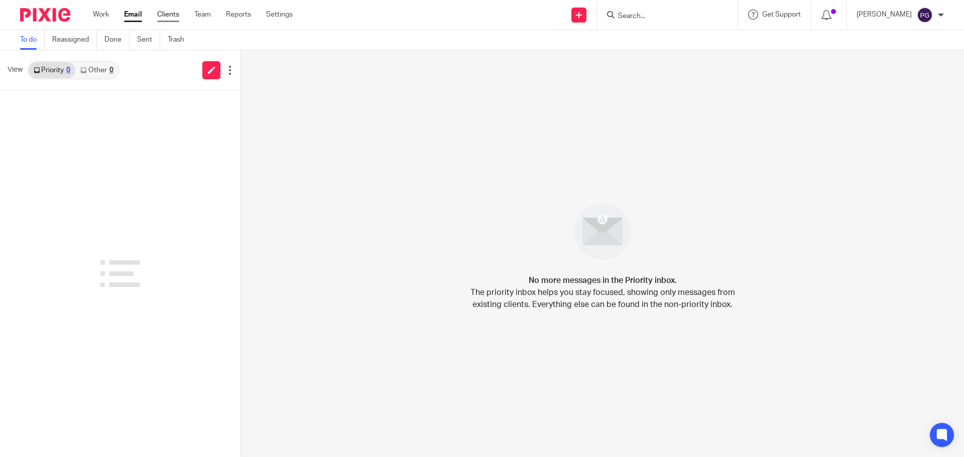
click at [166, 15] on link "Clients" at bounding box center [168, 15] width 22 height 10
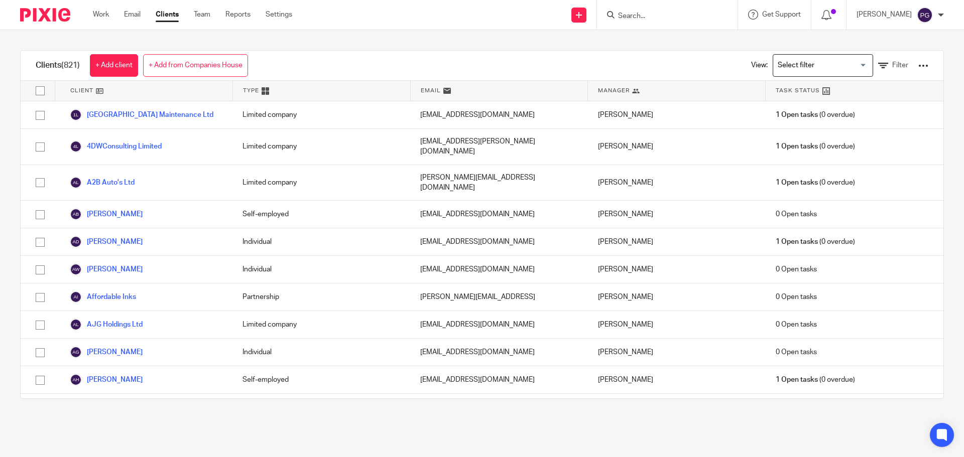
click at [656, 13] on input "Search" at bounding box center [662, 16] width 90 height 9
click at [804, 69] on input "Search for option" at bounding box center [820, 66] width 93 height 18
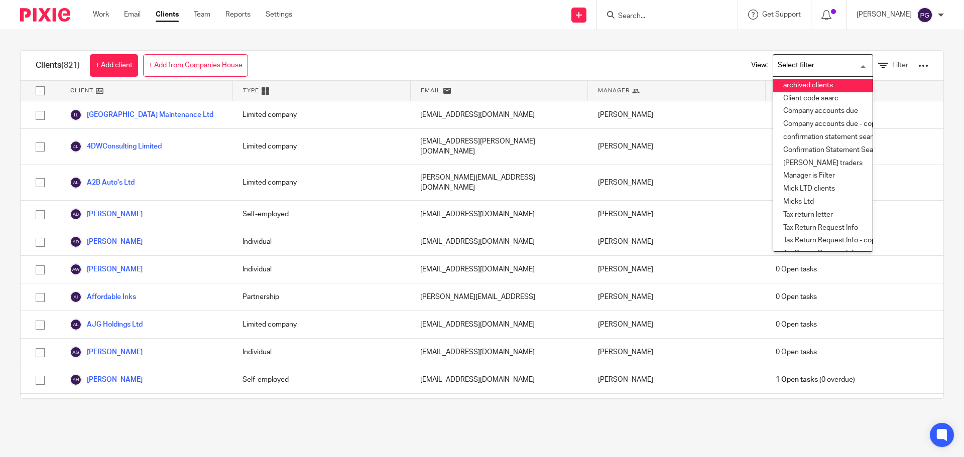
click at [789, 81] on li "archived clients" at bounding box center [822, 85] width 99 height 13
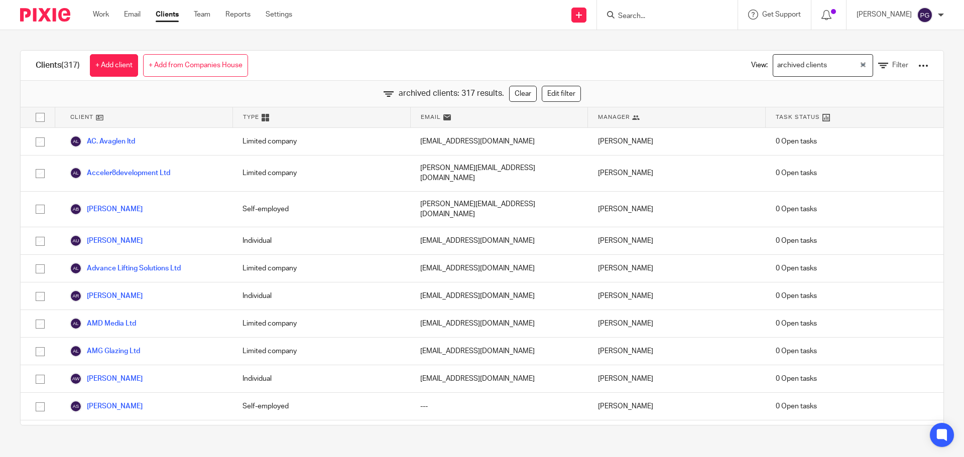
drag, startPoint x: 925, startPoint y: 113, endPoint x: 932, endPoint y: 200, distance: 86.6
click at [932, 200] on div "Clients (317) + Add client + Add from Companies House View: archived clients Lo…" at bounding box center [482, 238] width 964 height 416
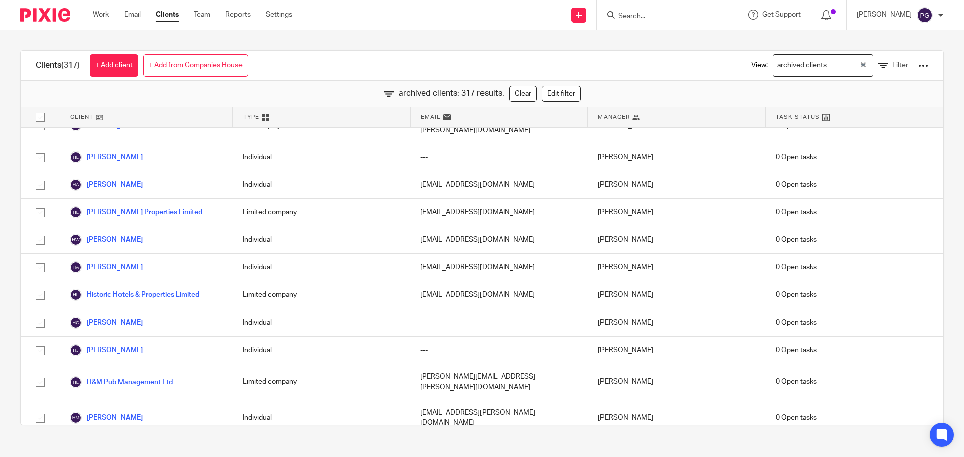
scroll to position [3663, 0]
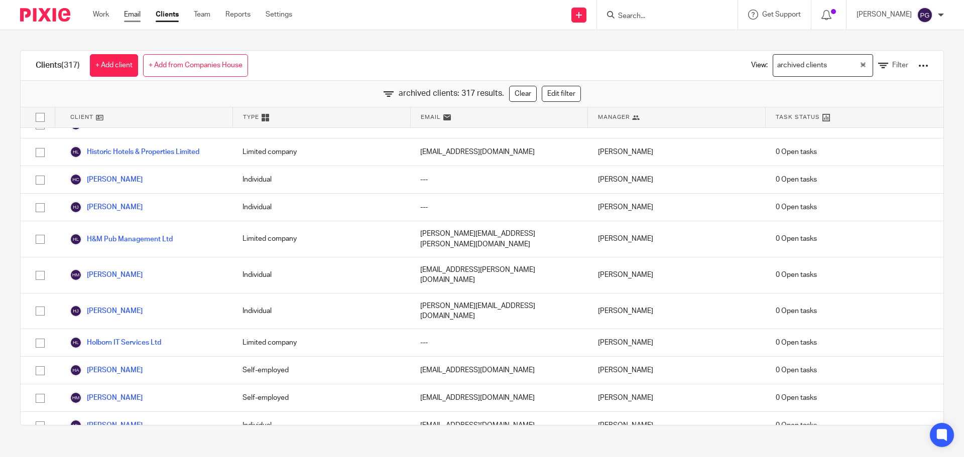
click at [138, 16] on link "Email" at bounding box center [132, 15] width 17 height 10
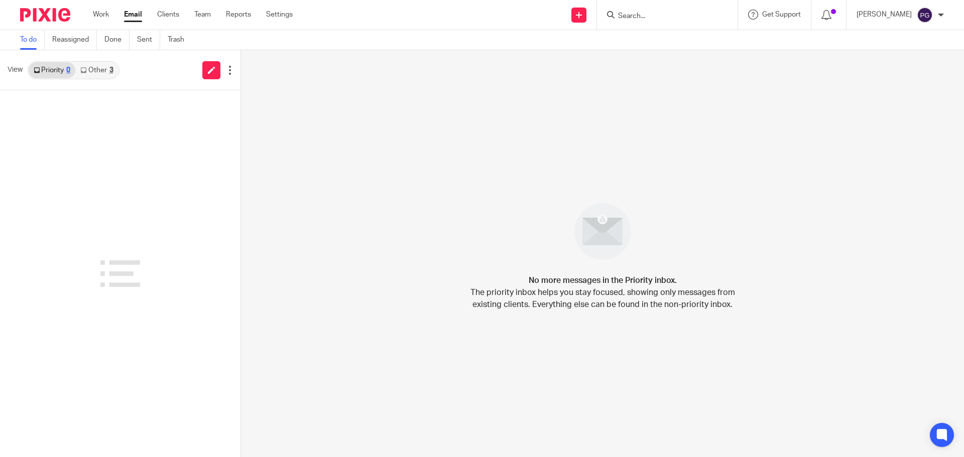
click at [98, 77] on link "Other 3" at bounding box center [96, 70] width 43 height 16
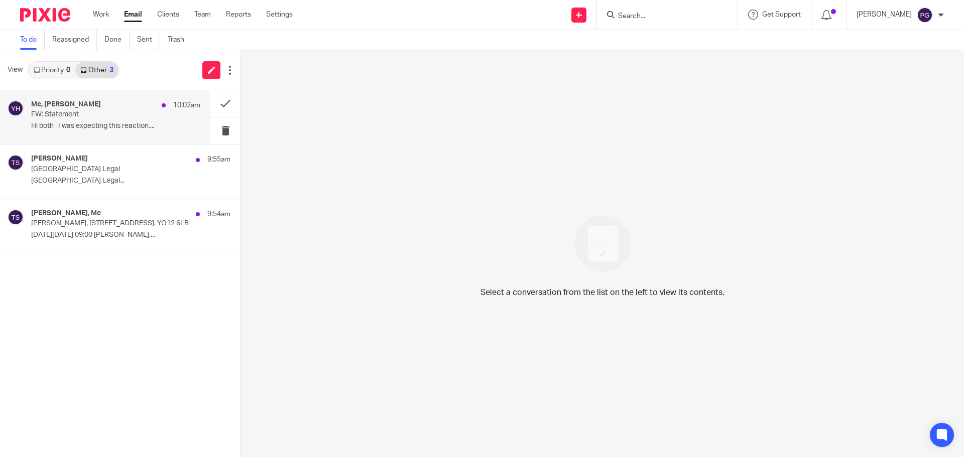
click at [92, 109] on div "Me, Yvonne Hardman 10:02am" at bounding box center [115, 105] width 169 height 10
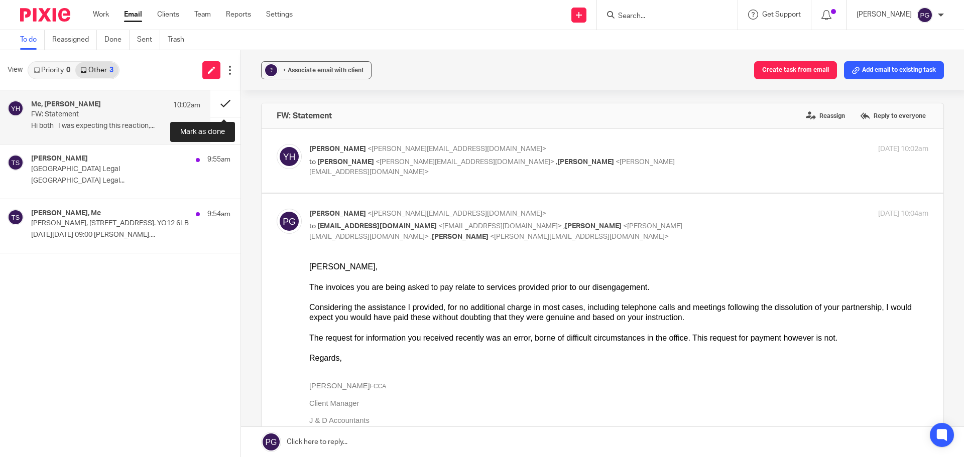
click at [225, 108] on button at bounding box center [225, 103] width 30 height 27
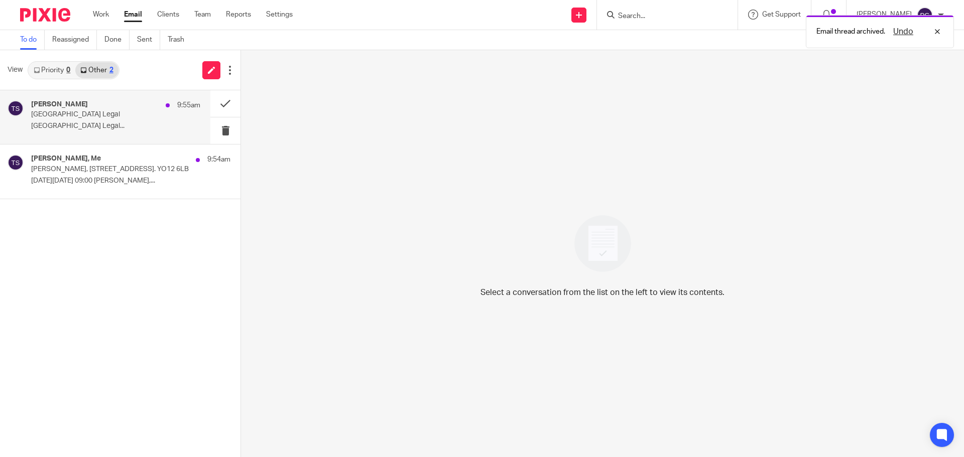
click at [109, 126] on p "Mount Park Legal..." at bounding box center [115, 126] width 169 height 9
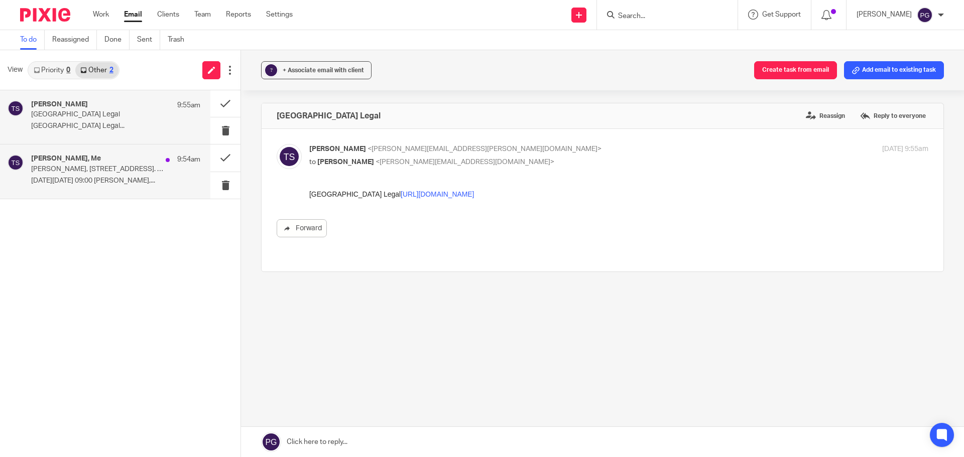
click at [111, 181] on p "On Mon, 22 Sept 2025, 09:00 Philip Green,..." at bounding box center [115, 181] width 169 height 9
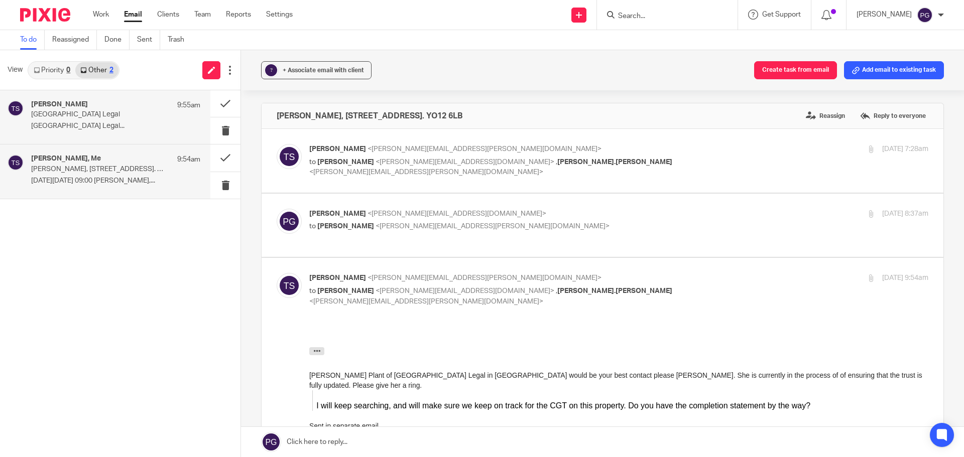
click at [111, 139] on div "Tony Sowersby 9:55am Mount Park Legal Mount Park Legal..." at bounding box center [105, 117] width 210 height 54
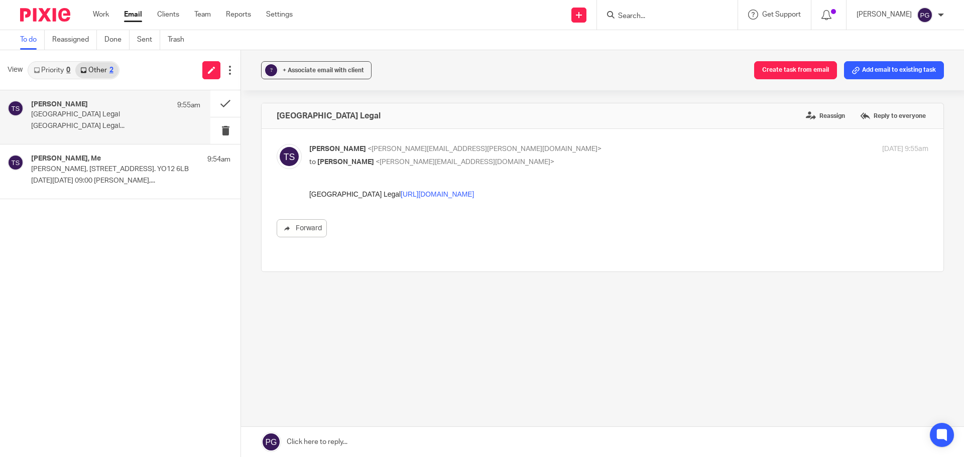
click at [104, 137] on div "Tony Sowersby 9:55am Mount Park Legal Mount Park Legal..." at bounding box center [105, 117] width 210 height 54
click at [98, 153] on div "Tony Sowersby, Me 9:54am Ann Sowersby, Flat 2, Givendale Court, Givendale Road.…" at bounding box center [105, 172] width 210 height 54
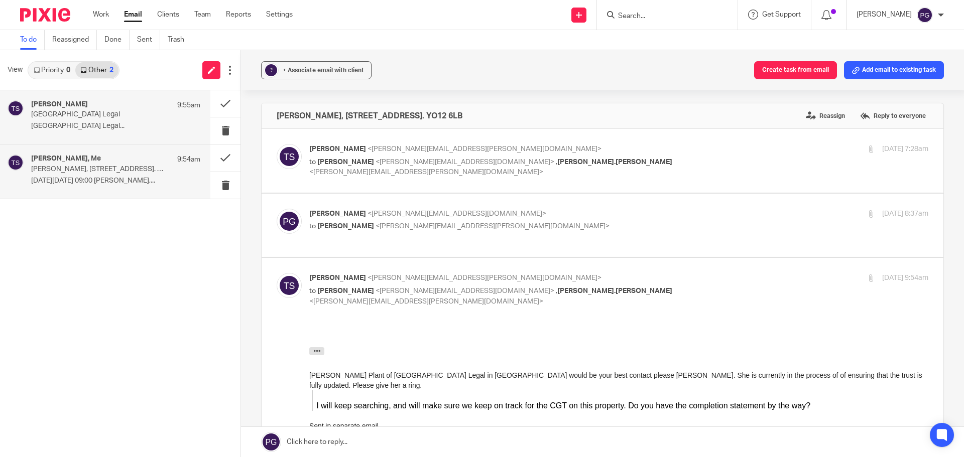
click at [104, 122] on p "Mount Park Legal..." at bounding box center [115, 126] width 169 height 9
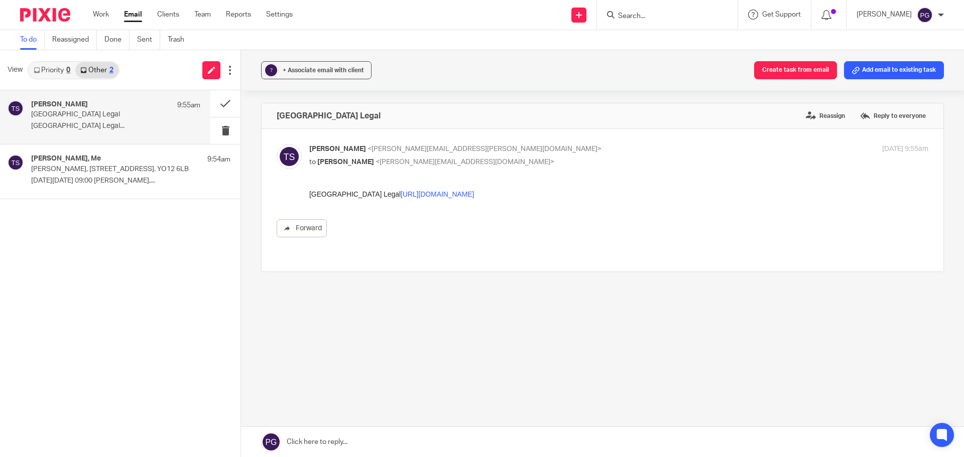
click at [45, 66] on link "Priority 0" at bounding box center [52, 70] width 47 height 16
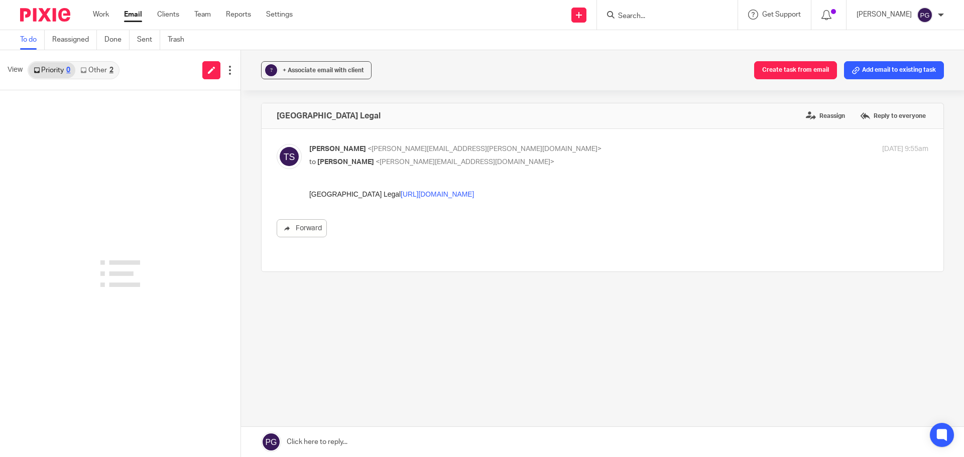
click at [110, 62] on link "Other 2" at bounding box center [96, 70] width 43 height 16
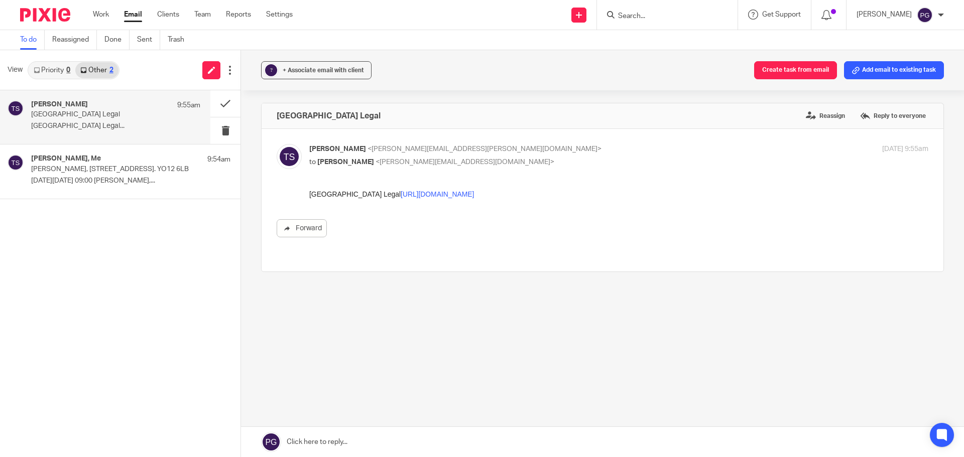
click at [144, 119] on div "Tony Sowersby 9:55am Mount Park Legal Mount Park Legal..." at bounding box center [115, 117] width 169 height 34
click at [132, 15] on link "Email" at bounding box center [133, 15] width 18 height 10
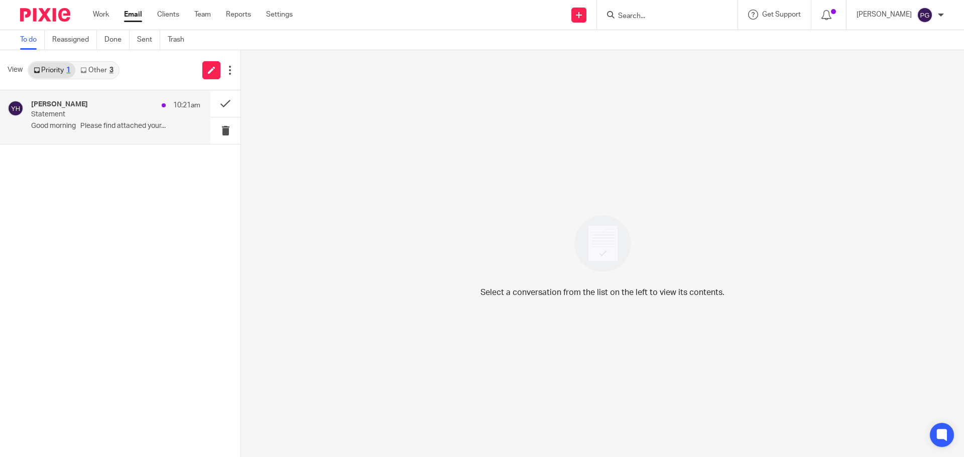
drag, startPoint x: 91, startPoint y: 125, endPoint x: 95, endPoint y: 129, distance: 5.3
click at [91, 126] on p "Good morning Please find attached your..." at bounding box center [115, 126] width 169 height 9
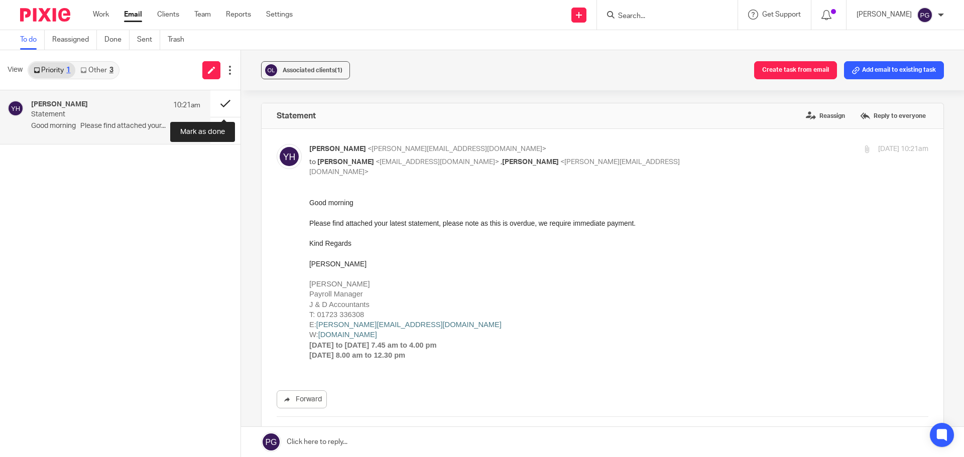
click at [221, 107] on button at bounding box center [225, 103] width 30 height 27
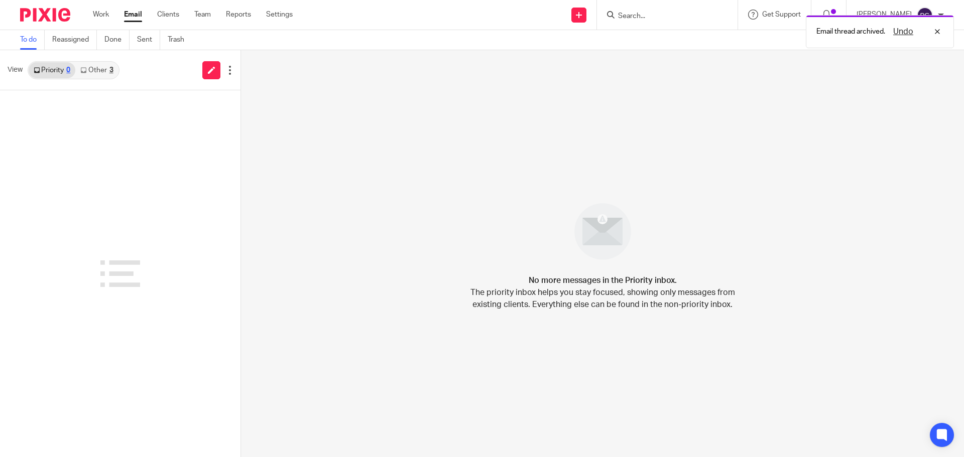
click at [107, 67] on link "Other 3" at bounding box center [96, 70] width 43 height 16
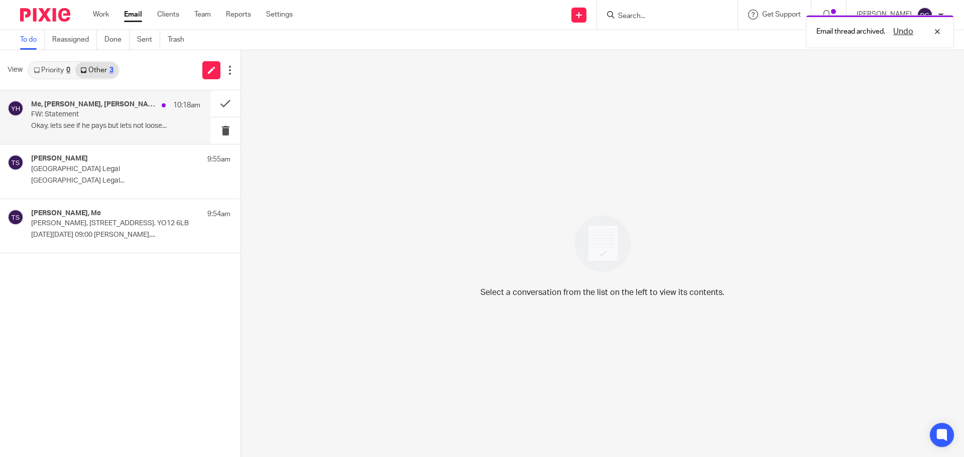
click at [114, 110] on div "Me, Dominic Watkins, Yvonne Hardman 10:18am" at bounding box center [115, 105] width 169 height 10
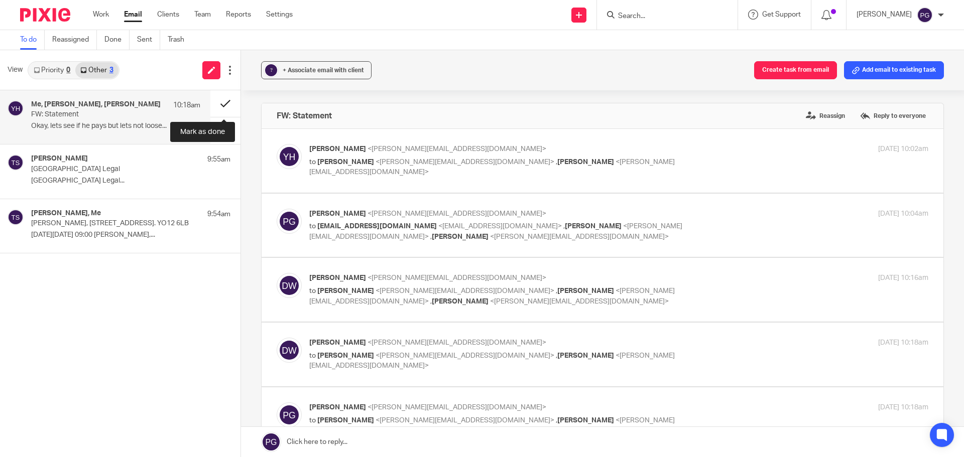
click at [223, 104] on button at bounding box center [225, 103] width 30 height 27
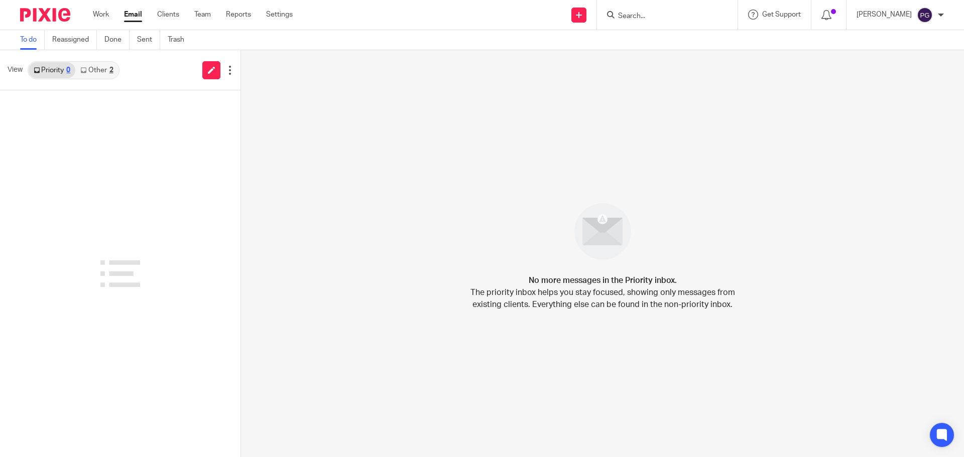
click at [94, 74] on link "Other 2" at bounding box center [96, 70] width 43 height 16
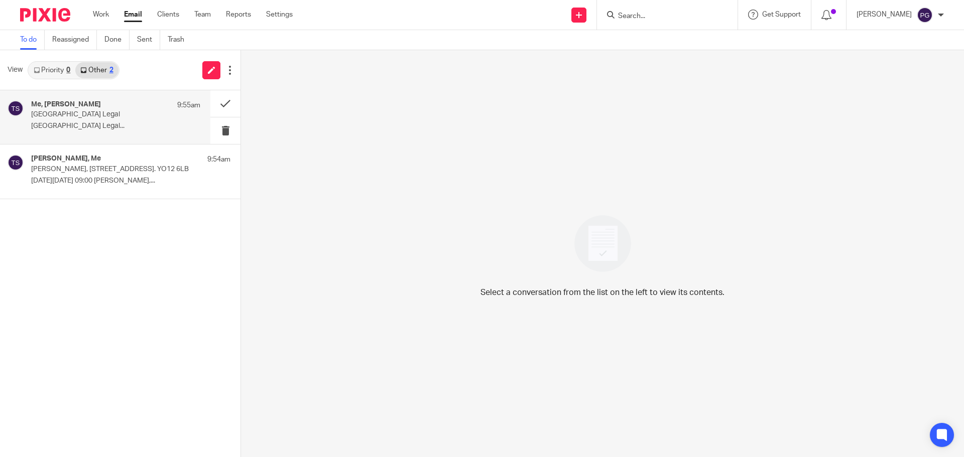
click at [96, 109] on div "Me, [PERSON_NAME] 9:55am" at bounding box center [115, 105] width 169 height 10
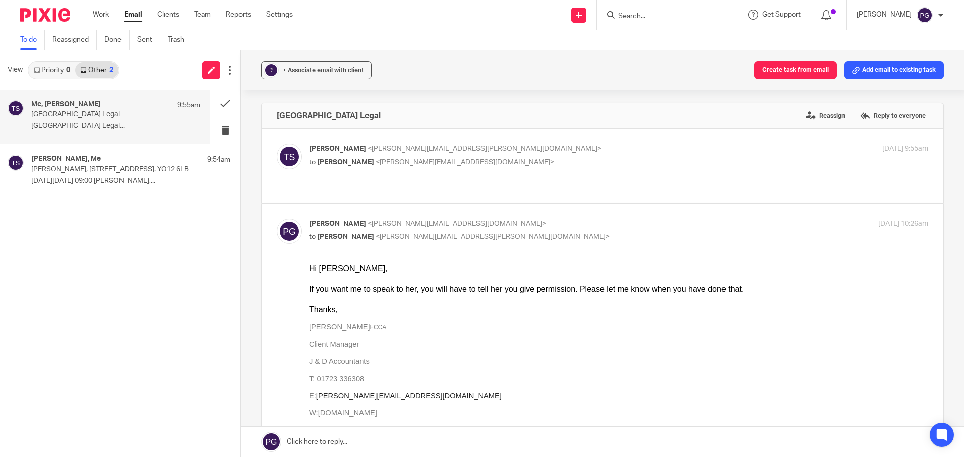
click at [56, 69] on link "Priority 0" at bounding box center [52, 70] width 47 height 16
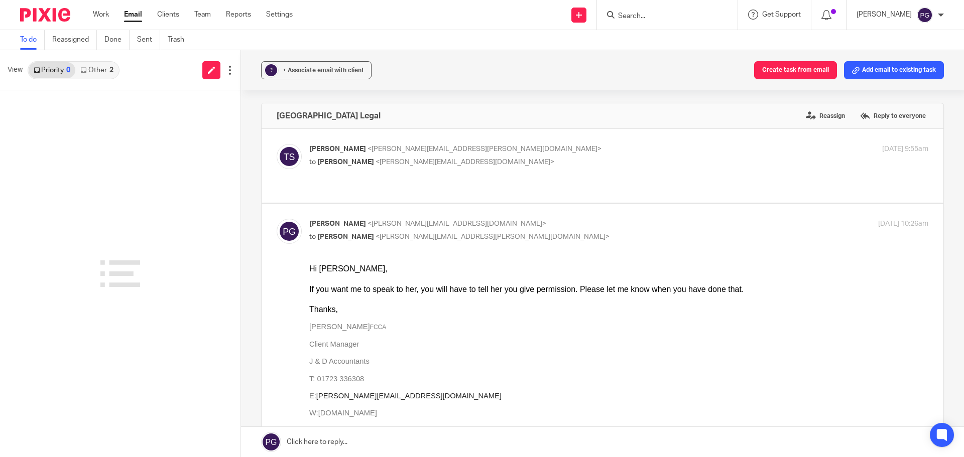
click at [84, 76] on link "Other 2" at bounding box center [96, 70] width 43 height 16
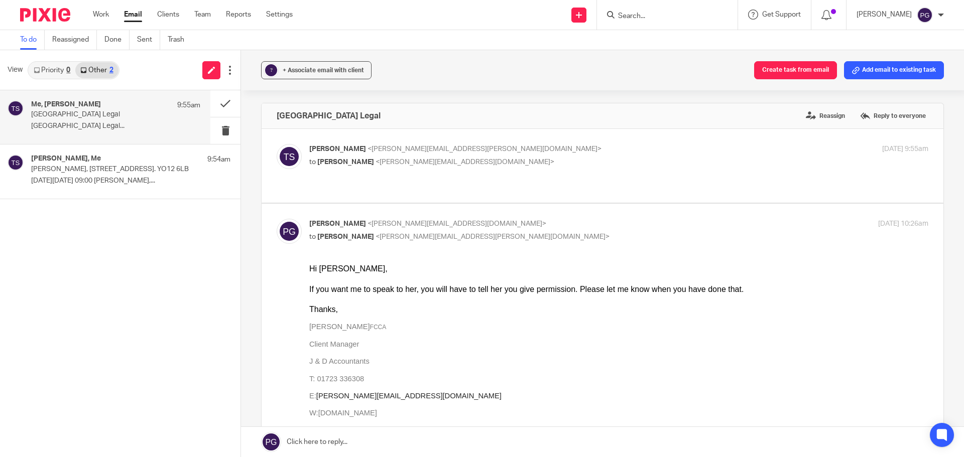
click at [103, 121] on div "Me, [PERSON_NAME] 9:55am [GEOGRAPHIC_DATA] Legal [GEOGRAPHIC_DATA] Legal..." at bounding box center [115, 117] width 169 height 34
click at [51, 73] on link "Priority 0" at bounding box center [52, 70] width 47 height 16
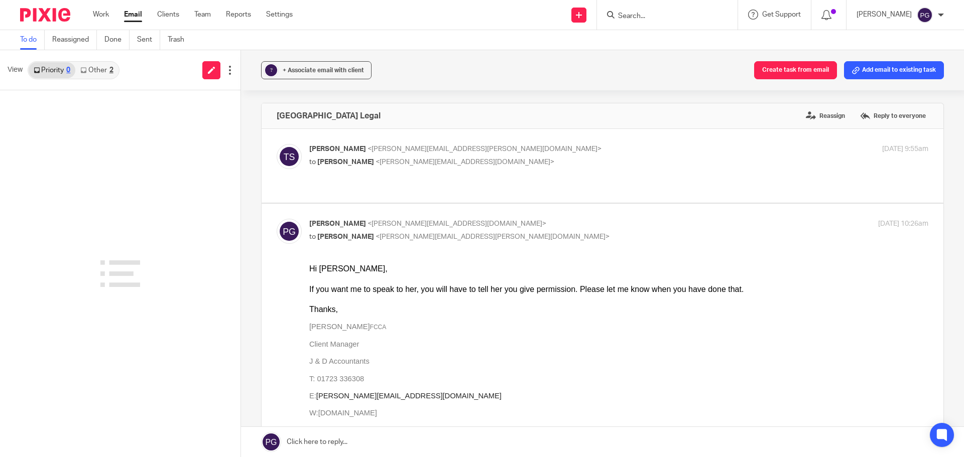
click at [158, 165] on div at bounding box center [120, 273] width 240 height 367
click at [101, 76] on link "Other 2" at bounding box center [96, 70] width 43 height 16
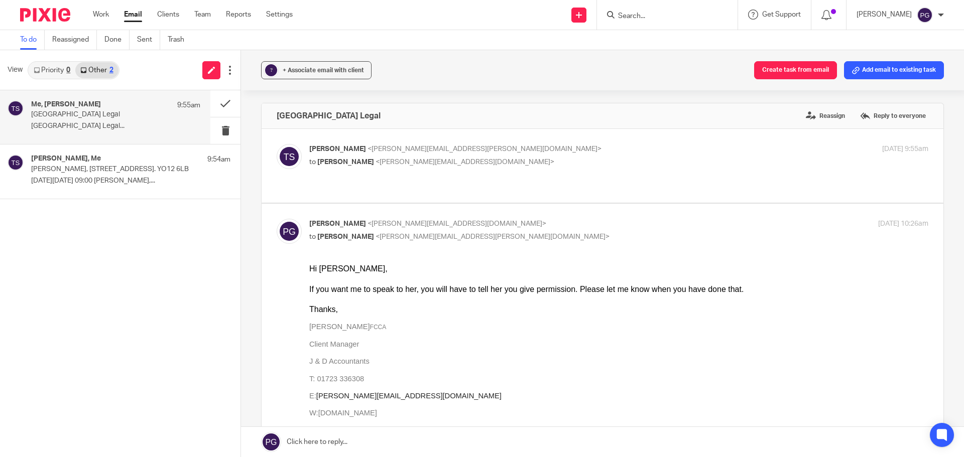
click at [44, 75] on link "Priority 0" at bounding box center [52, 70] width 47 height 16
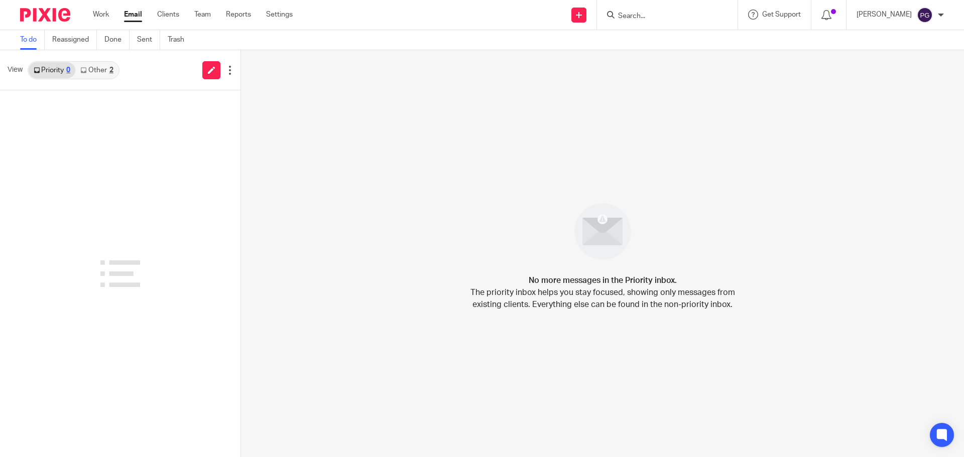
drag, startPoint x: 175, startPoint y: 172, endPoint x: 183, endPoint y: 166, distance: 9.6
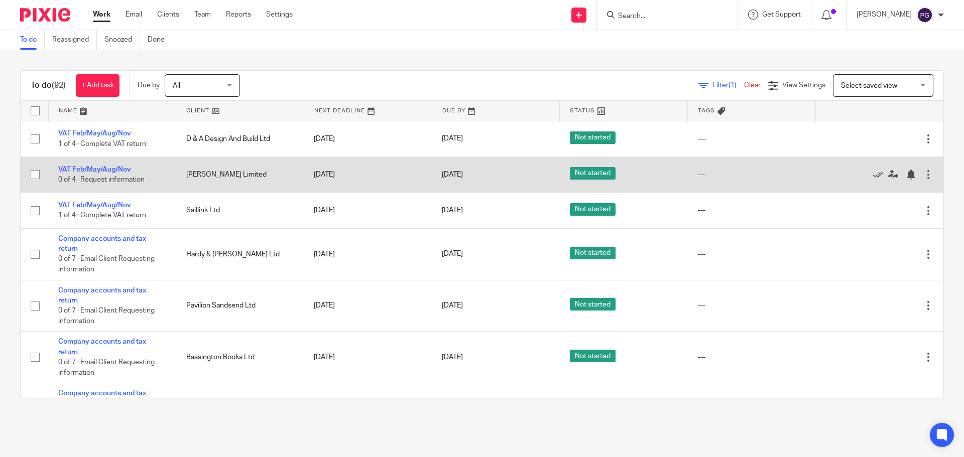
drag, startPoint x: 124, startPoint y: 180, endPoint x: 131, endPoint y: 181, distance: 7.1
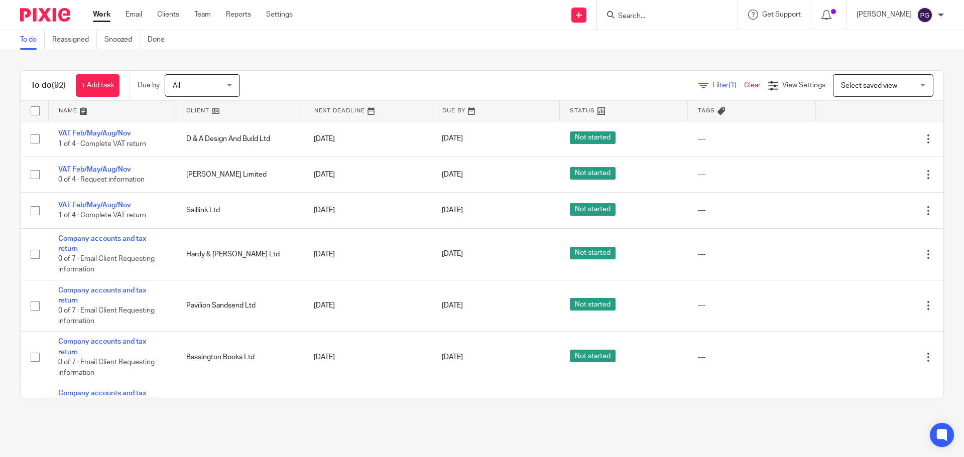
click at [645, 26] on div at bounding box center [667, 15] width 141 height 30
click at [649, 21] on form at bounding box center [670, 15] width 107 height 13
click at [652, 19] on input "Search" at bounding box center [662, 16] width 90 height 9
click at [175, 12] on link "Clients" at bounding box center [168, 15] width 22 height 10
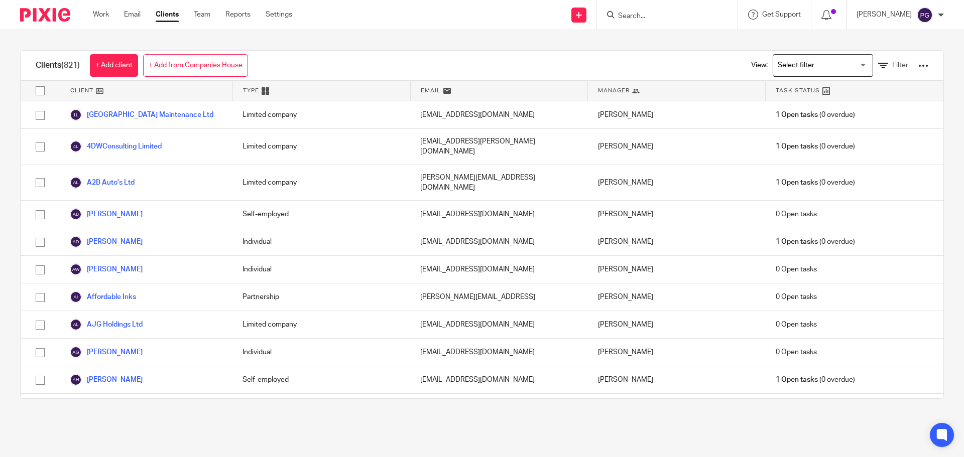
click at [789, 72] on input "Search for option" at bounding box center [820, 66] width 93 height 18
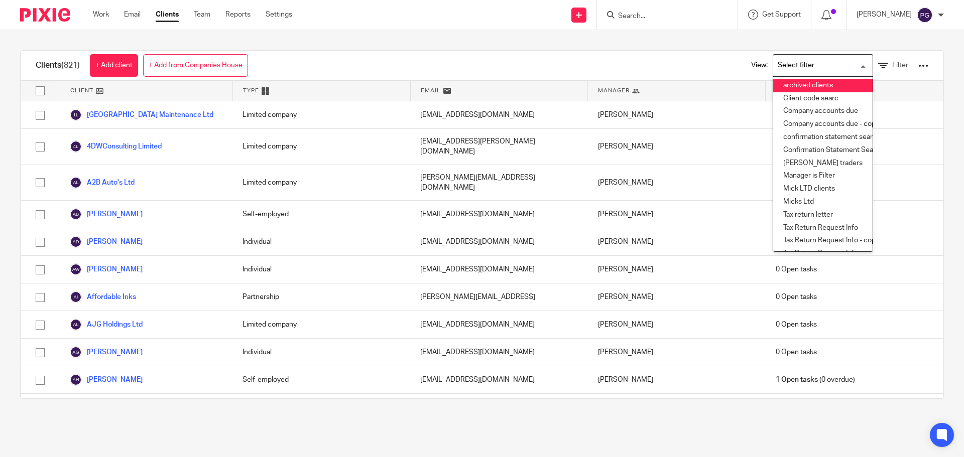
click at [783, 82] on li "archived clients" at bounding box center [822, 85] width 99 height 13
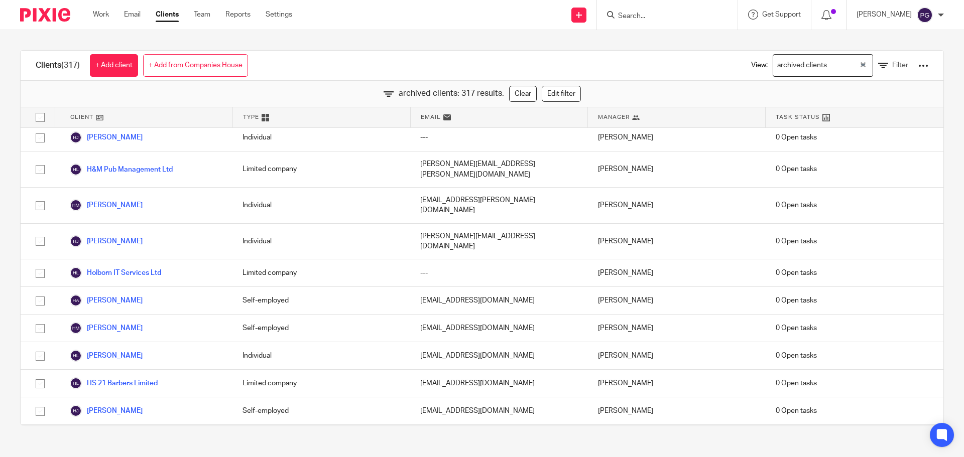
scroll to position [3715, 0]
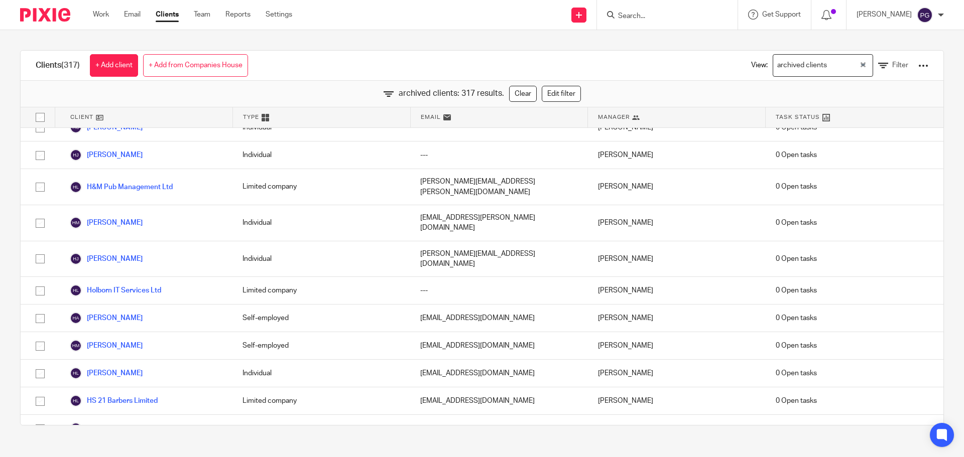
click at [113, 450] on link "[PERSON_NAME]" at bounding box center [106, 456] width 73 height 12
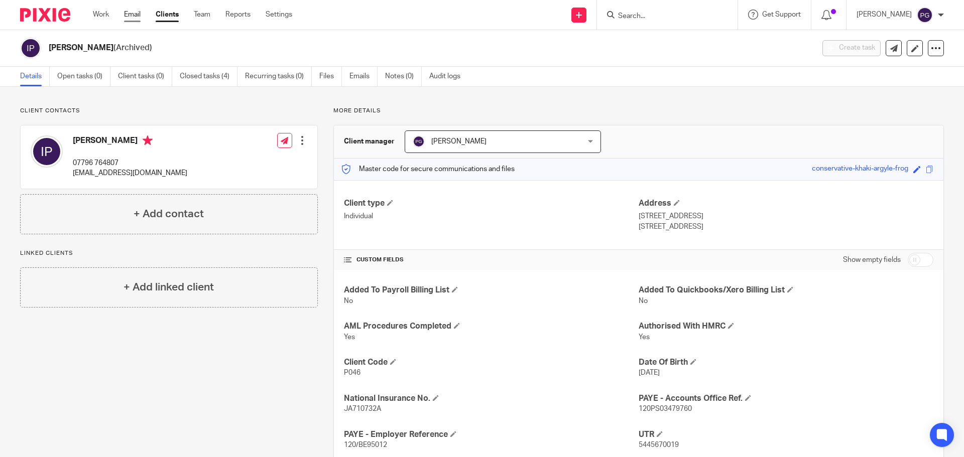
click at [133, 13] on link "Email" at bounding box center [132, 15] width 17 height 10
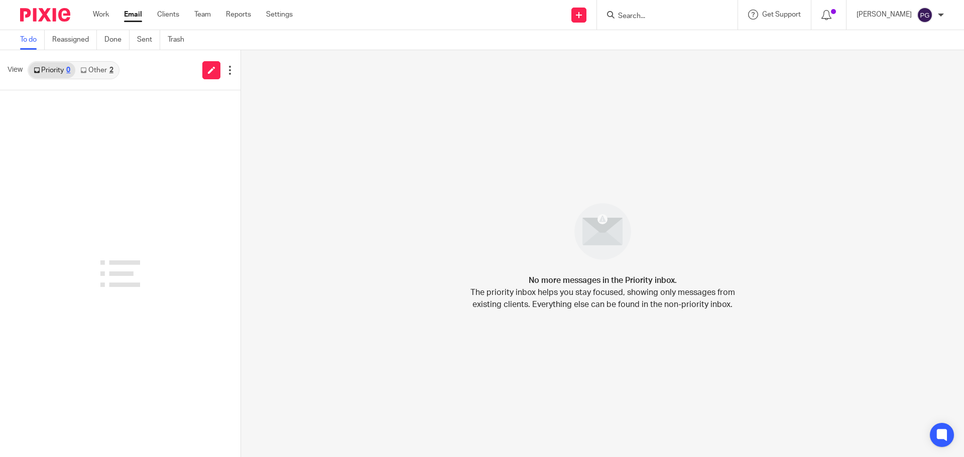
click at [96, 72] on link "Other 2" at bounding box center [96, 70] width 43 height 16
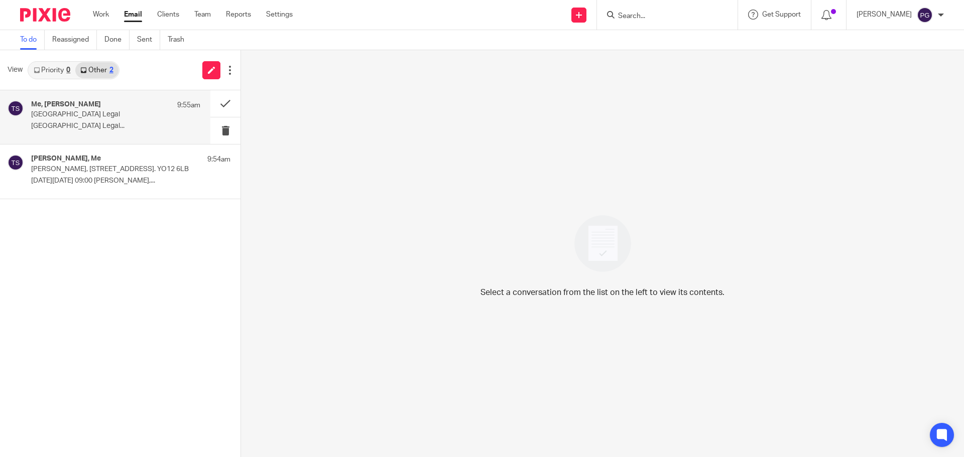
click at [91, 105] on h4 "Me, Tony Sowersby" at bounding box center [66, 104] width 70 height 9
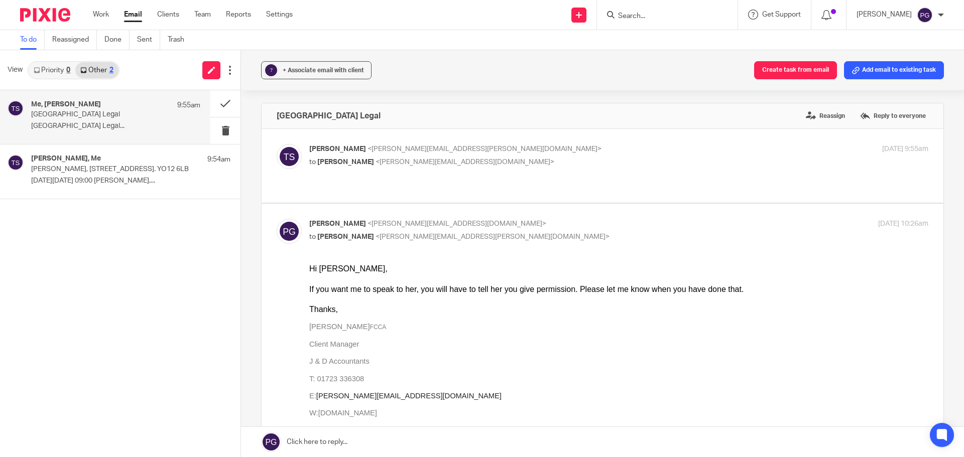
click at [67, 78] on div "Priority 0 Other 2" at bounding box center [74, 70] width 92 height 18
click at [60, 71] on link "Priority 0" at bounding box center [52, 70] width 47 height 16
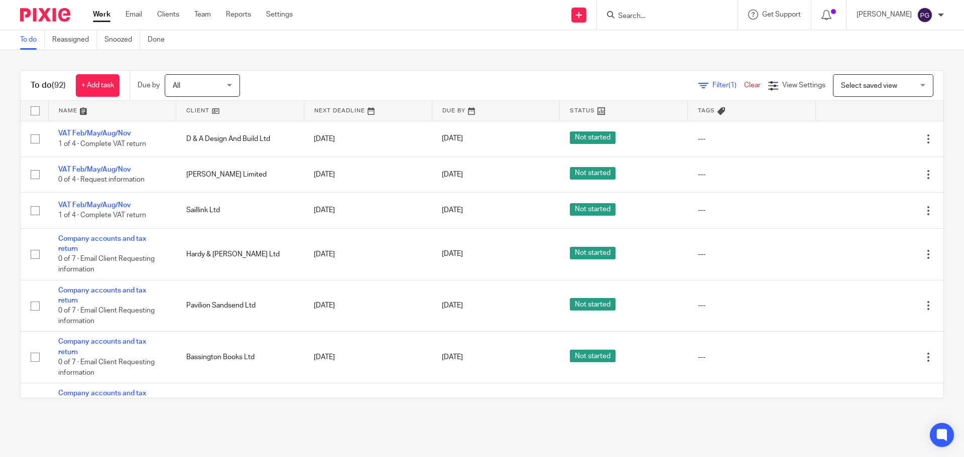
click at [658, 17] on input "Search" at bounding box center [662, 16] width 90 height 9
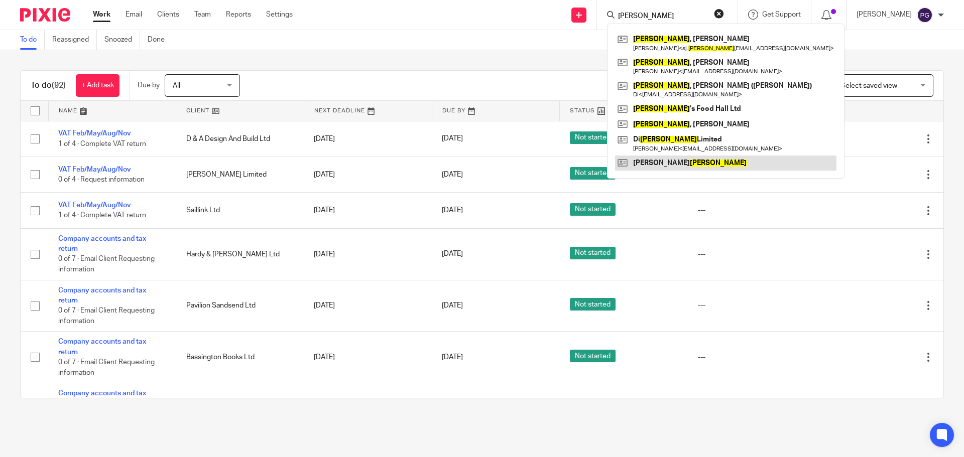
type input "[PERSON_NAME]"
click at [688, 158] on link at bounding box center [725, 163] width 221 height 15
click at [685, 166] on link at bounding box center [725, 163] width 221 height 15
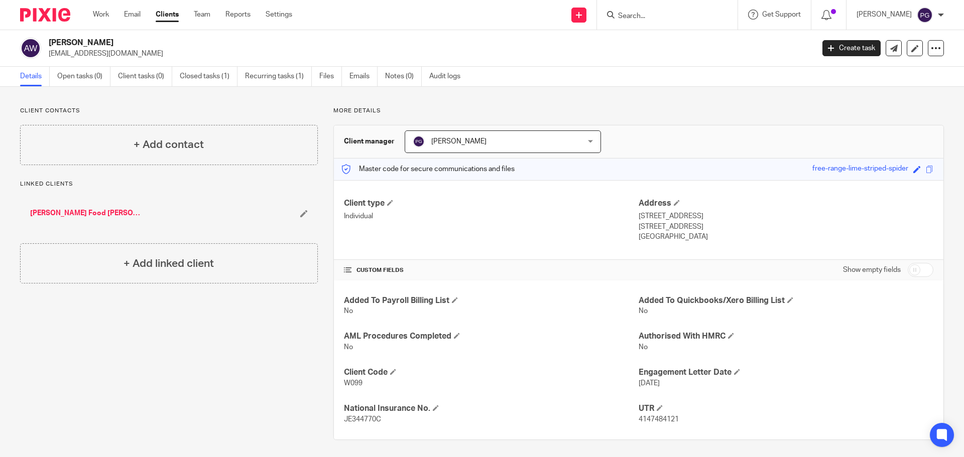
click at [657, 18] on input "Search" at bounding box center [662, 16] width 90 height 9
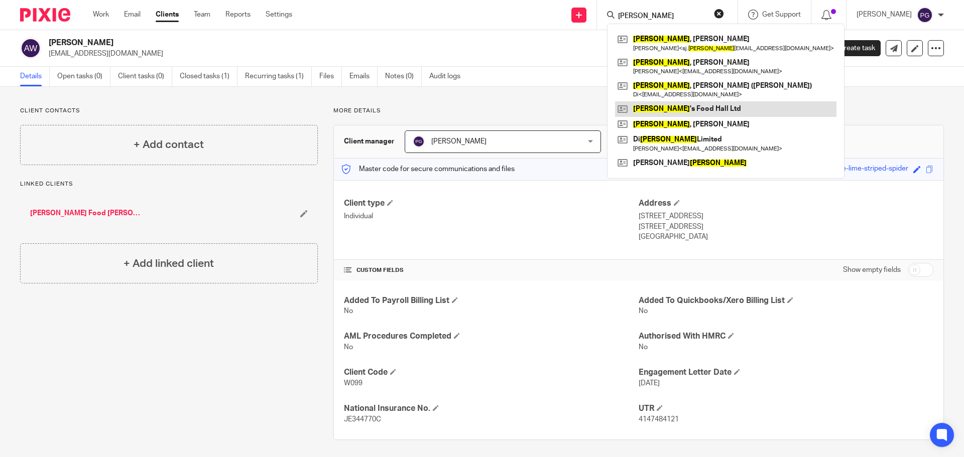
type input "[PERSON_NAME]"
click at [681, 111] on link at bounding box center [725, 108] width 221 height 15
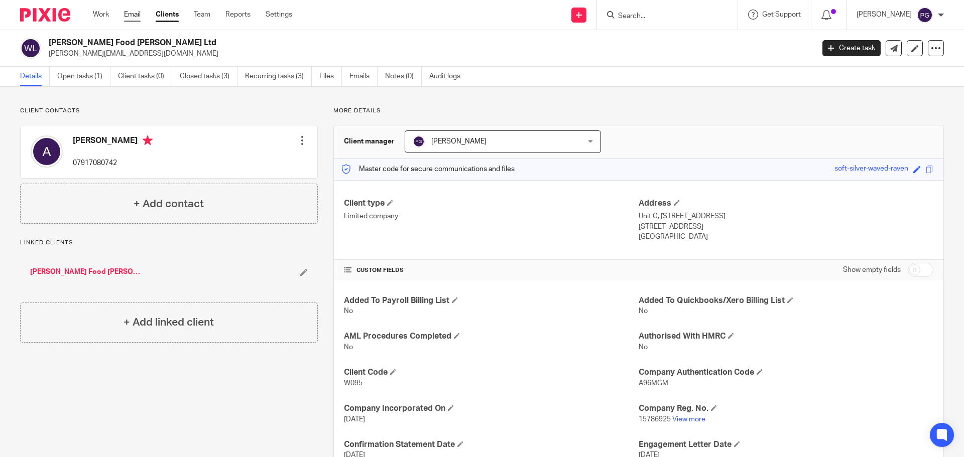
click at [133, 12] on link "Email" at bounding box center [132, 15] width 17 height 10
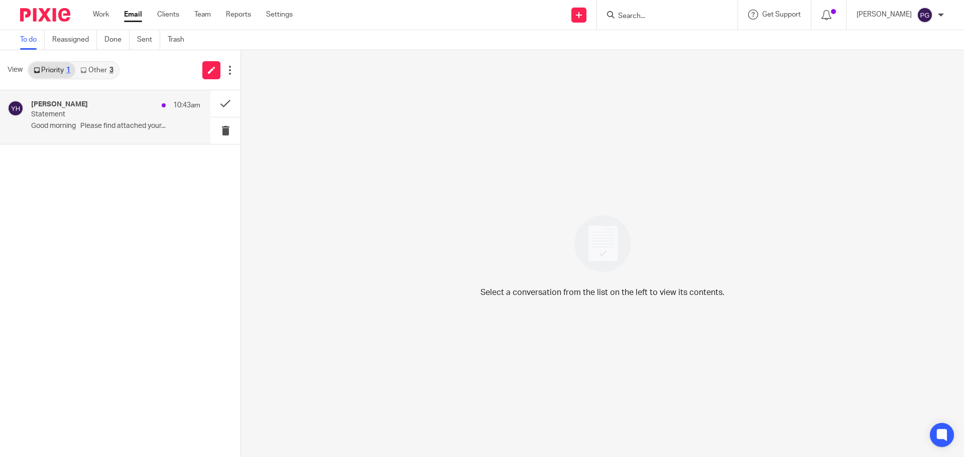
click at [103, 107] on div "Yvonne Hardman 10:43am" at bounding box center [115, 105] width 169 height 10
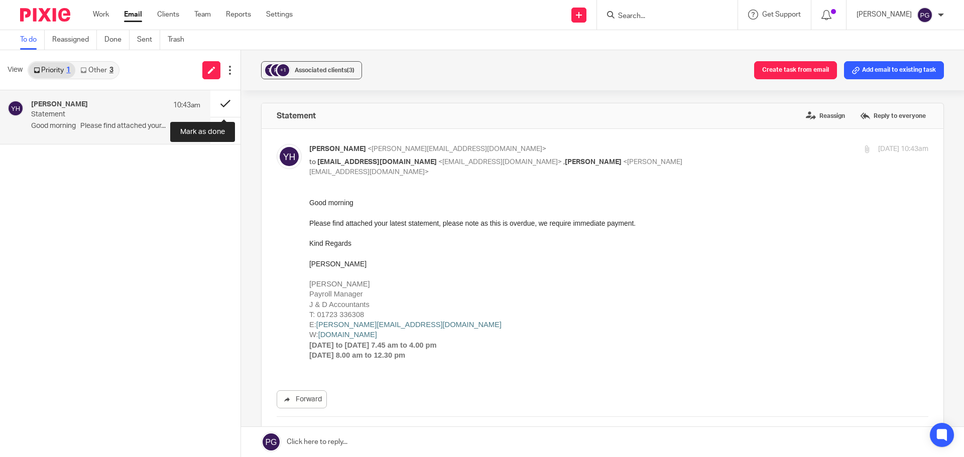
click at [223, 99] on button at bounding box center [225, 103] width 30 height 27
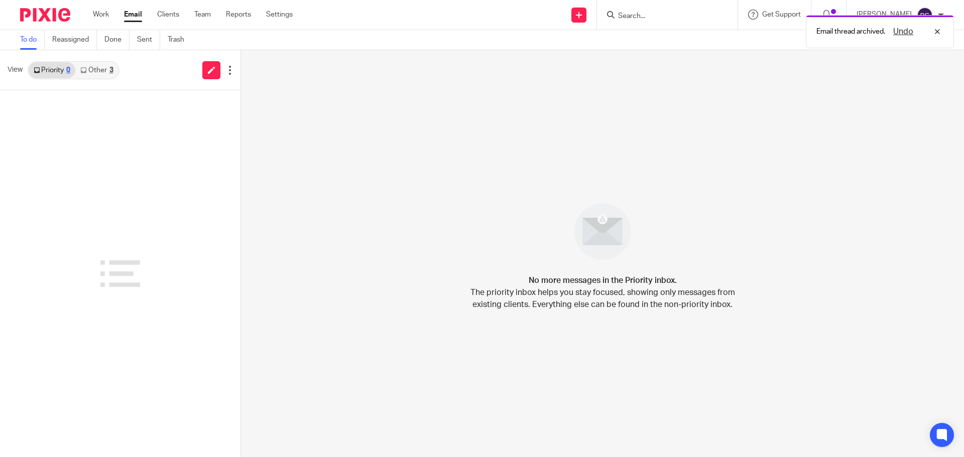
click at [92, 69] on link "Other 3" at bounding box center [96, 70] width 43 height 16
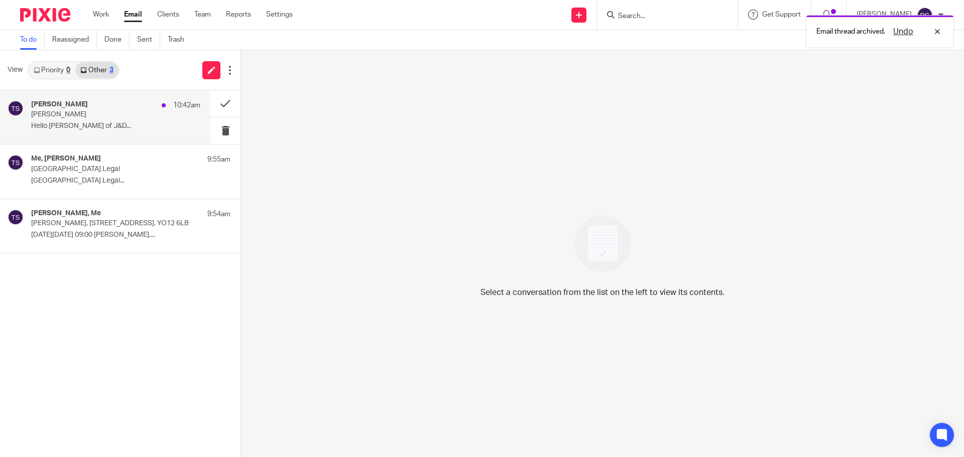
click at [90, 104] on div "Tony Sowersby 10:42am" at bounding box center [115, 105] width 169 height 10
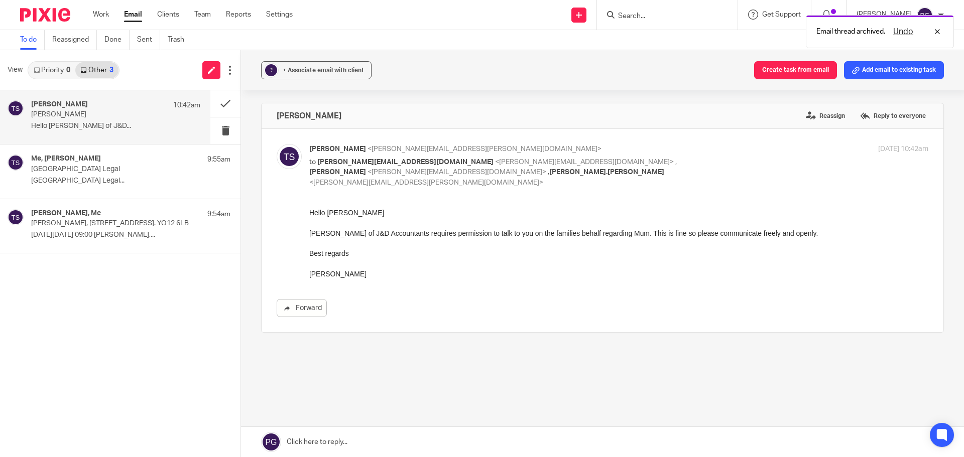
click at [42, 65] on link "Priority 0" at bounding box center [52, 70] width 47 height 16
